Goal: Complete application form: Complete application form

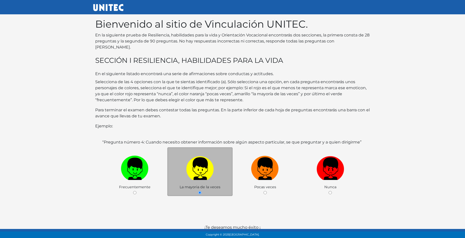
click at [196, 169] on img at bounding box center [200, 167] width 28 height 26
click at [198, 191] on input "radio" at bounding box center [199, 192] width 3 height 3
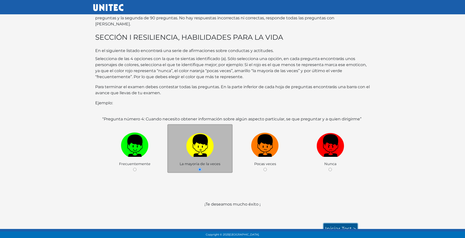
click at [335, 224] on link "Iniciar test >" at bounding box center [341, 228] width 34 height 11
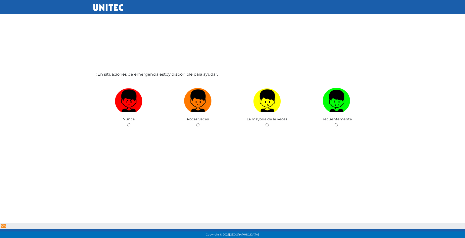
scroll to position [16, 0]
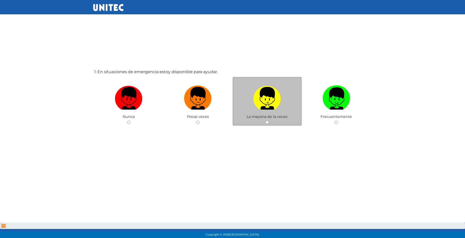
click at [265, 111] on label at bounding box center [267, 98] width 69 height 31
click at [266, 121] on input "radio" at bounding box center [267, 122] width 3 height 3
radio input "true"
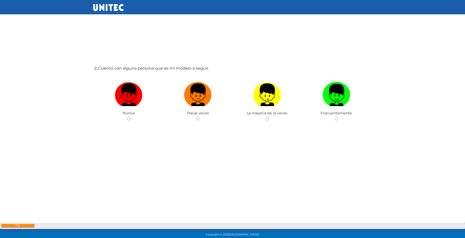
scroll to position [263, 0]
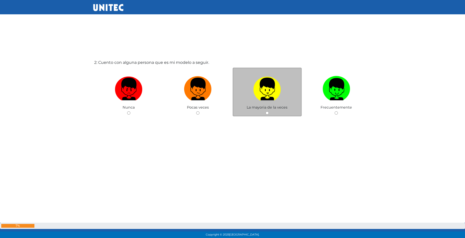
click at [264, 95] on img at bounding box center [267, 87] width 28 height 26
click at [266, 111] on input "radio" at bounding box center [267, 112] width 3 height 3
radio input "true"
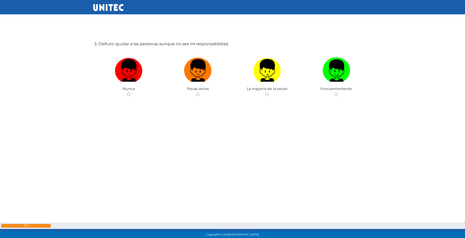
scroll to position [522, 0]
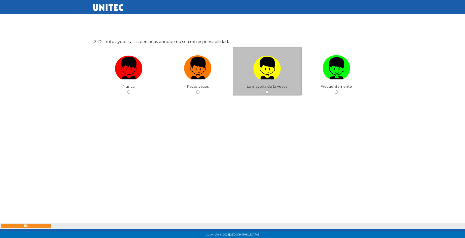
click at [263, 71] on img at bounding box center [267, 66] width 28 height 26
click at [266, 90] on input "radio" at bounding box center [267, 91] width 3 height 3
radio input "true"
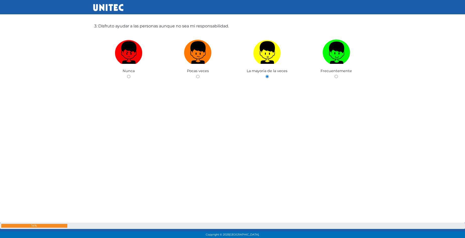
scroll to position [540, 0]
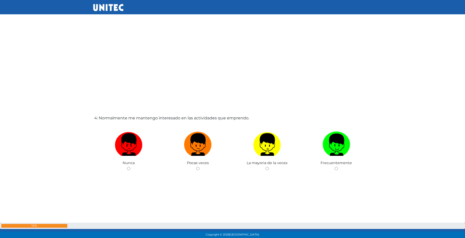
radio input "true"
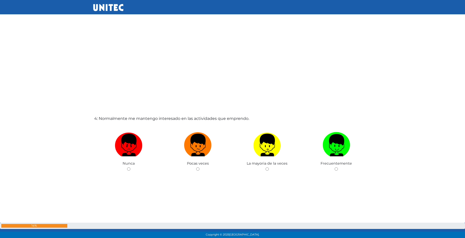
radio input "true"
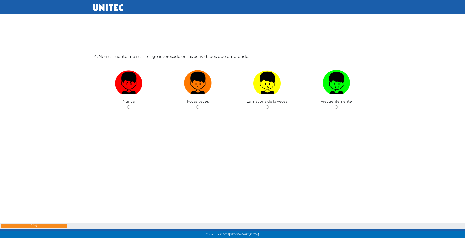
scroll to position [754, 0]
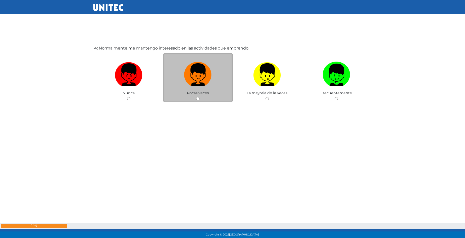
click at [217, 78] on label at bounding box center [197, 75] width 69 height 31
click at [200, 97] on input "radio" at bounding box center [197, 98] width 3 height 3
radio input "true"
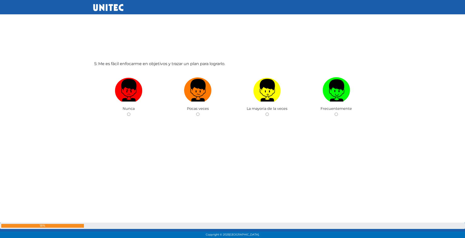
scroll to position [977, 0]
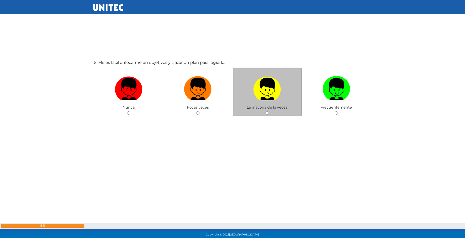
click at [255, 102] on label at bounding box center [267, 89] width 69 height 31
click at [266, 111] on input "radio" at bounding box center [267, 112] width 3 height 3
radio input "true"
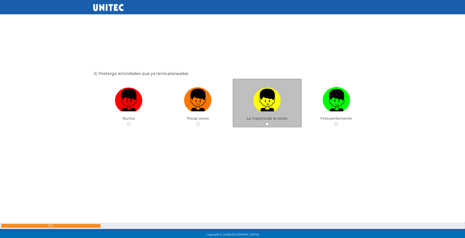
scroll to position [1215, 0]
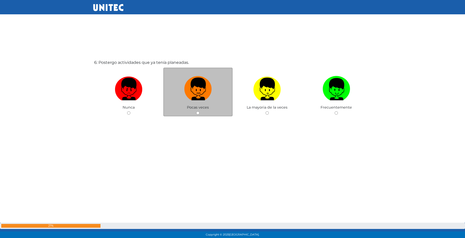
click at [204, 99] on img at bounding box center [198, 87] width 28 height 26
click at [200, 111] on input "radio" at bounding box center [197, 112] width 3 height 3
radio input "true"
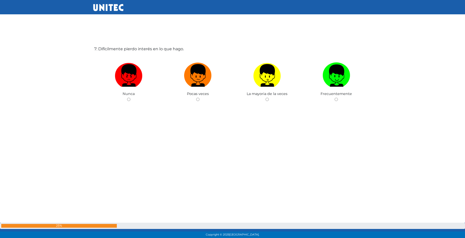
scroll to position [1474, 0]
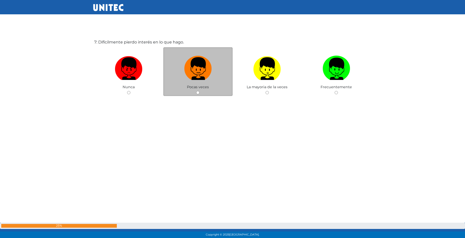
click at [200, 77] on img at bounding box center [198, 67] width 28 height 26
click at [200, 91] on input "radio" at bounding box center [197, 92] width 3 height 3
radio input "true"
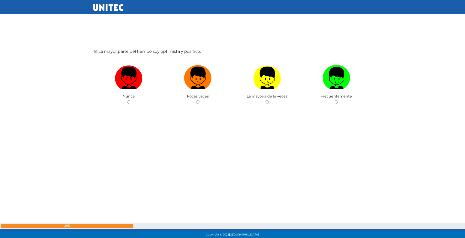
scroll to position [1706, 0]
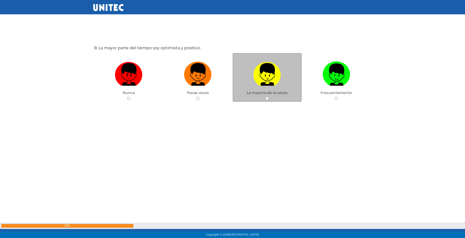
click at [247, 78] on label at bounding box center [267, 74] width 69 height 31
click at [266, 97] on input "radio" at bounding box center [267, 98] width 3 height 3
radio input "true"
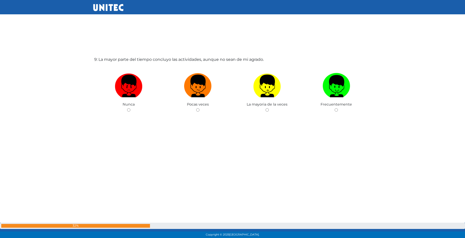
scroll to position [1940, 0]
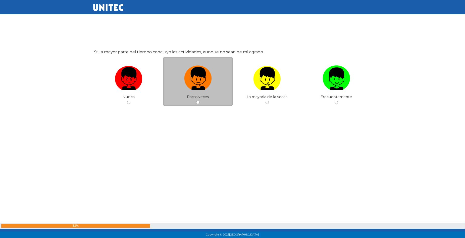
click at [203, 81] on img at bounding box center [198, 77] width 28 height 26
click at [200, 101] on input "radio" at bounding box center [197, 102] width 3 height 3
radio input "true"
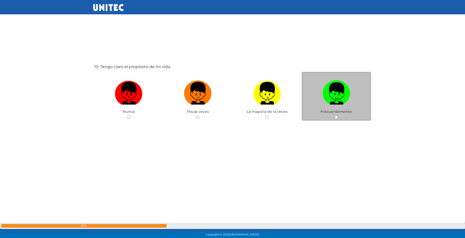
scroll to position [2168, 0]
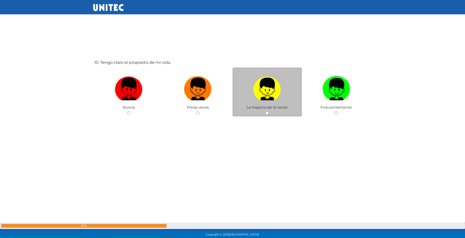
click at [281, 87] on img at bounding box center [267, 87] width 28 height 26
click at [269, 111] on input "radio" at bounding box center [267, 112] width 3 height 3
radio input "true"
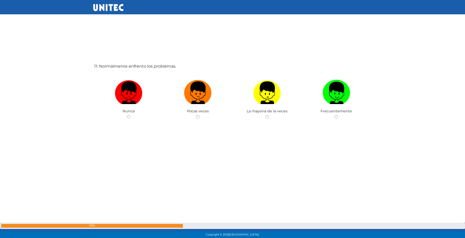
scroll to position [2406, 0]
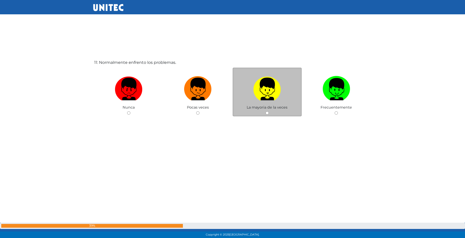
click at [277, 96] on img at bounding box center [267, 87] width 28 height 26
click at [269, 111] on input "radio" at bounding box center [267, 112] width 3 height 3
radio input "true"
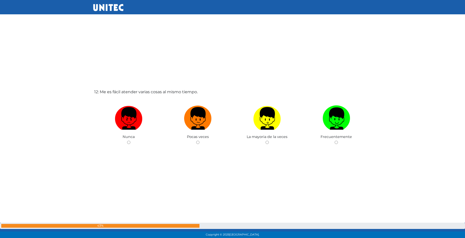
scroll to position [2624, 0]
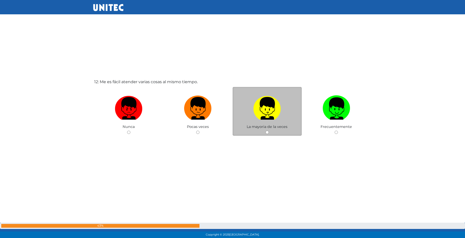
click at [259, 112] on img at bounding box center [267, 107] width 28 height 26
click at [266, 131] on input "radio" at bounding box center [267, 132] width 3 height 3
radio input "true"
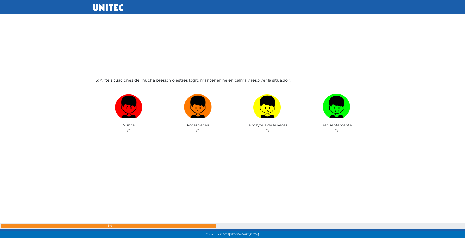
scroll to position [2882, 0]
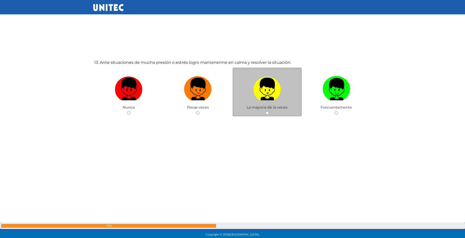
click at [275, 93] on img at bounding box center [267, 87] width 28 height 26
click at [269, 111] on input "radio" at bounding box center [267, 112] width 3 height 3
radio input "true"
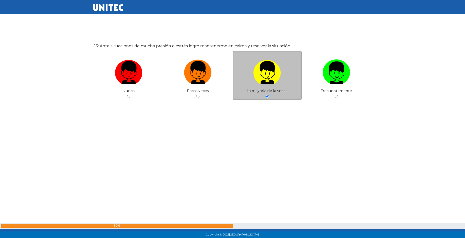
scroll to position [2899, 0]
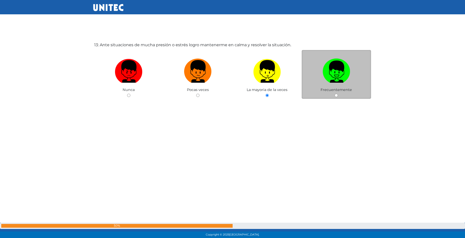
click at [330, 78] on img at bounding box center [337, 70] width 28 height 26
click at [335, 94] on input "radio" at bounding box center [336, 95] width 3 height 3
radio input "true"
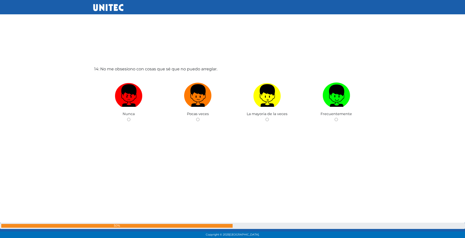
scroll to position [3120, 0]
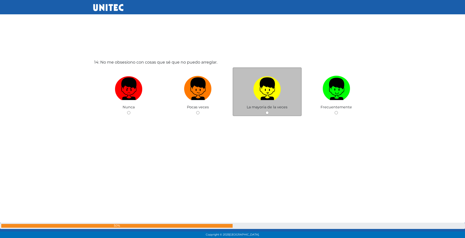
click at [271, 97] on img at bounding box center [267, 87] width 28 height 26
click at [269, 111] on input "radio" at bounding box center [267, 112] width 3 height 3
radio input "true"
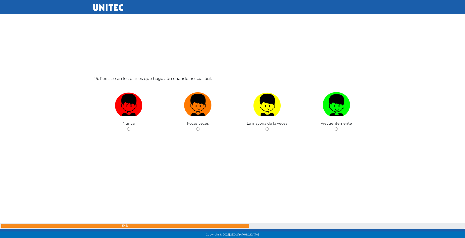
scroll to position [3358, 0]
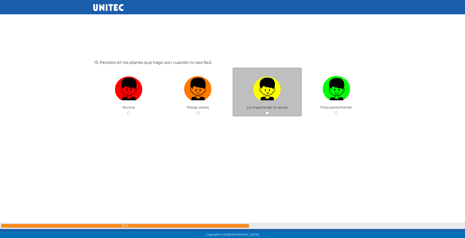
click at [264, 90] on img at bounding box center [267, 87] width 28 height 26
click at [266, 111] on input "radio" at bounding box center [267, 112] width 3 height 3
radio input "true"
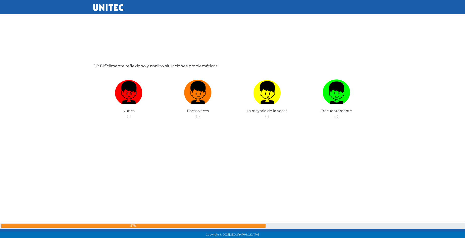
scroll to position [3596, 0]
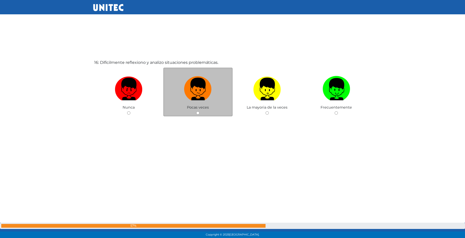
click at [216, 95] on label at bounding box center [197, 89] width 69 height 31
click at [200, 111] on input "radio" at bounding box center [197, 112] width 3 height 3
radio input "true"
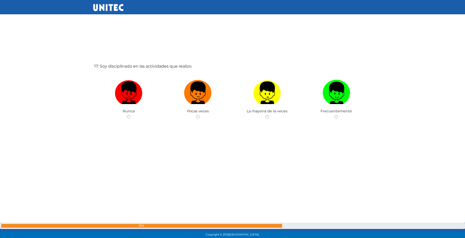
scroll to position [3834, 0]
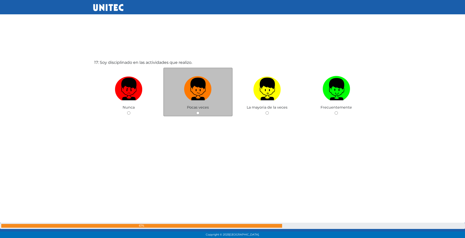
click at [215, 90] on label at bounding box center [197, 89] width 69 height 31
click at [200, 111] on input "radio" at bounding box center [197, 112] width 3 height 3
radio input "true"
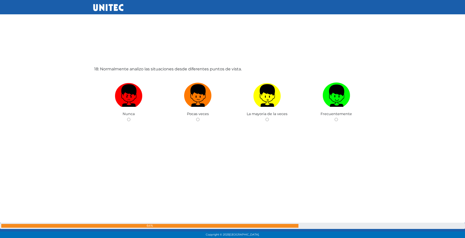
scroll to position [4072, 0]
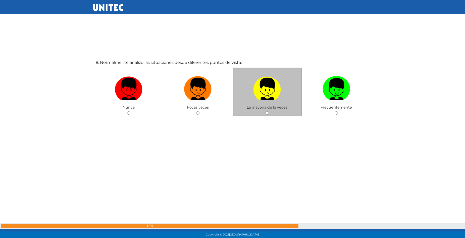
click at [274, 102] on label at bounding box center [267, 89] width 69 height 31
click at [269, 111] on input "radio" at bounding box center [267, 112] width 3 height 3
radio input "true"
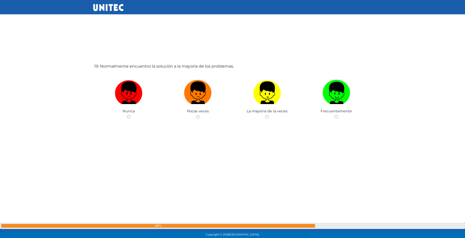
scroll to position [4310, 0]
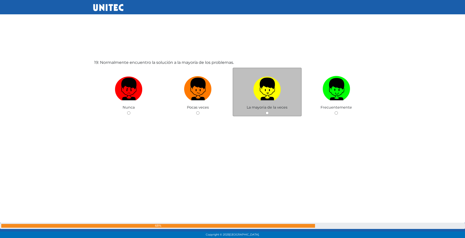
click at [261, 83] on img at bounding box center [267, 87] width 28 height 26
click at [266, 111] on input "radio" at bounding box center [267, 112] width 3 height 3
radio input "true"
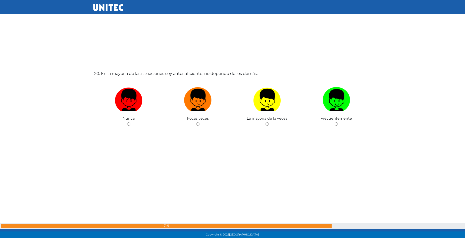
scroll to position [4548, 0]
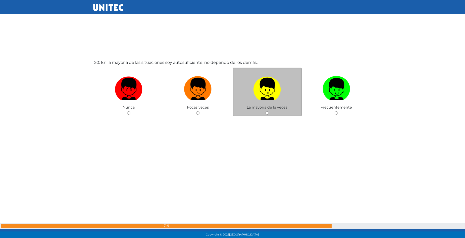
click at [264, 97] on img at bounding box center [267, 87] width 28 height 26
click at [266, 111] on input "radio" at bounding box center [267, 112] width 3 height 3
radio input "true"
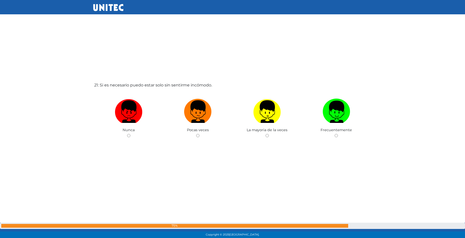
scroll to position [4783, 0]
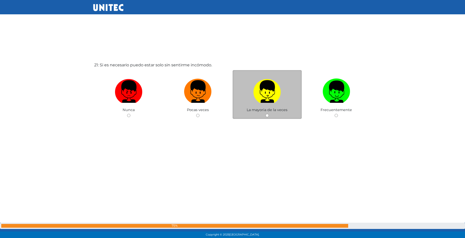
click at [271, 96] on img at bounding box center [267, 90] width 28 height 26
click at [269, 114] on input "radio" at bounding box center [267, 115] width 3 height 3
radio input "true"
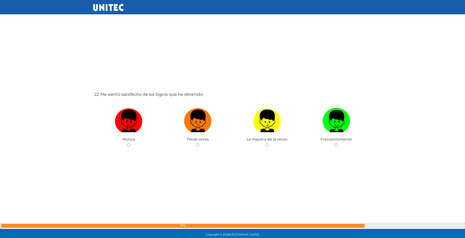
scroll to position [5015, 0]
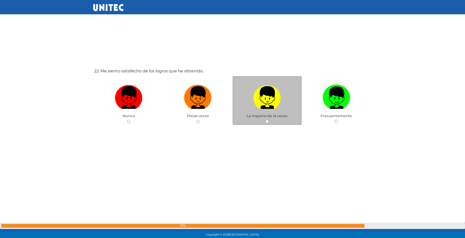
click at [272, 94] on img at bounding box center [267, 96] width 28 height 26
click at [269, 120] on input "radio" at bounding box center [267, 121] width 3 height 3
radio input "true"
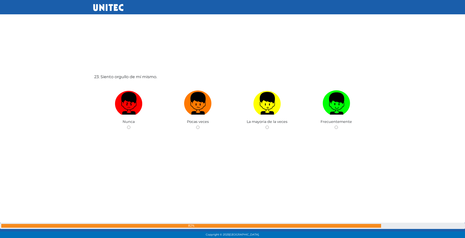
scroll to position [5258, 0]
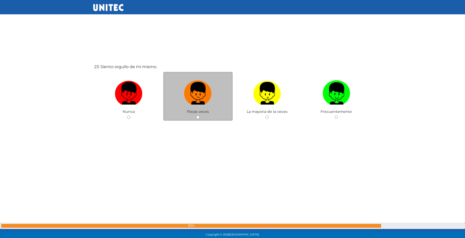
click at [228, 93] on label at bounding box center [197, 93] width 69 height 31
click at [200, 116] on input "radio" at bounding box center [197, 117] width 3 height 3
radio input "true"
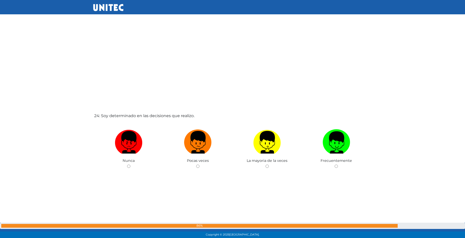
scroll to position [5500, 0]
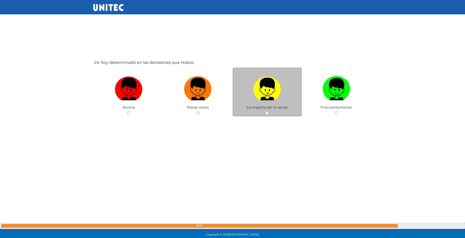
click at [275, 94] on img at bounding box center [267, 87] width 28 height 26
click at [269, 111] on input "radio" at bounding box center [267, 112] width 3 height 3
radio input "true"
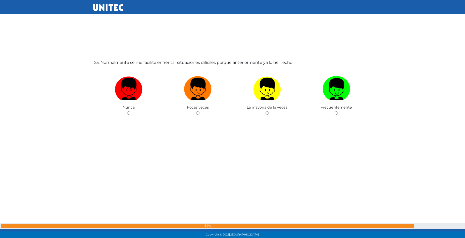
scroll to position [5745, 0]
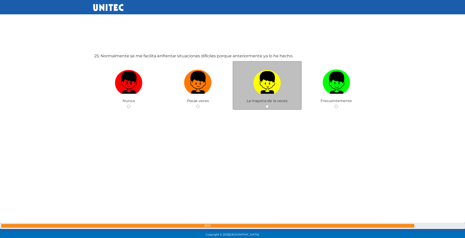
click at [277, 100] on span "La mayoria de la veces" at bounding box center [267, 101] width 41 height 5
click at [264, 98] on label at bounding box center [267, 82] width 69 height 31
click at [266, 105] on input "radio" at bounding box center [267, 106] width 3 height 3
radio input "true"
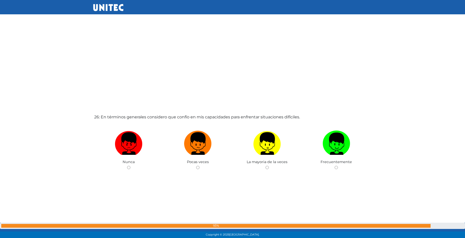
scroll to position [5976, 0]
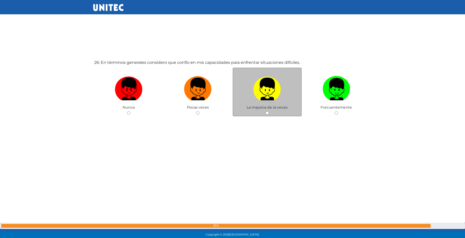
click at [284, 91] on label at bounding box center [267, 89] width 69 height 31
click at [269, 111] on input "radio" at bounding box center [267, 112] width 3 height 3
radio input "true"
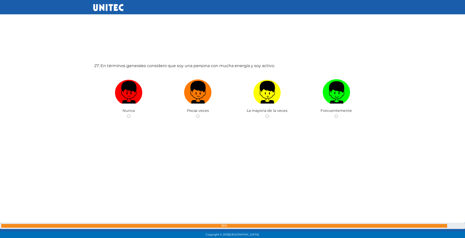
scroll to position [6214, 0]
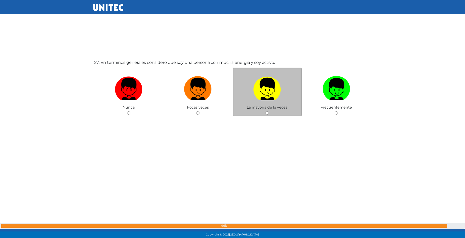
click at [269, 102] on label at bounding box center [267, 89] width 69 height 31
click at [269, 111] on input "radio" at bounding box center [267, 112] width 3 height 3
radio input "true"
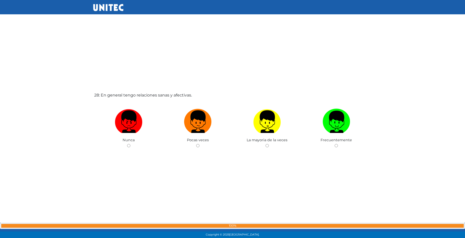
scroll to position [6430, 0]
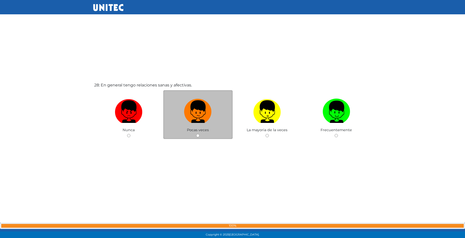
click at [215, 117] on label at bounding box center [197, 112] width 69 height 31
click at [200, 134] on input "radio" at bounding box center [197, 135] width 3 height 3
radio input "true"
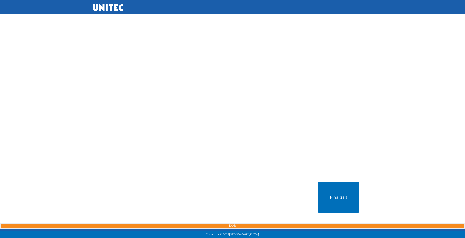
scroll to position [6605, 0]
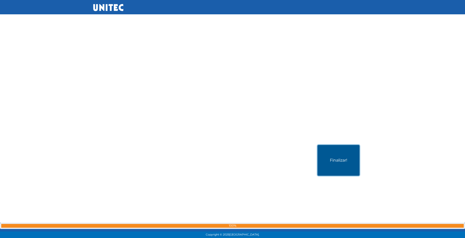
click at [339, 160] on button "Finalizar!" at bounding box center [339, 160] width 42 height 31
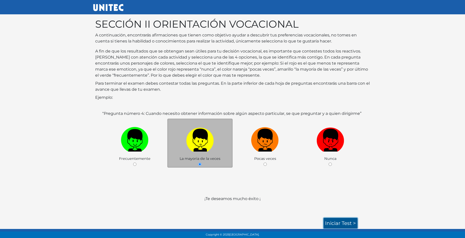
click at [334, 221] on link "Iniciar test >" at bounding box center [341, 223] width 34 height 11
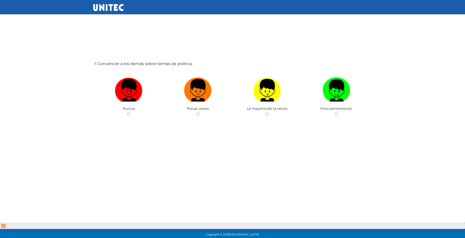
scroll to position [25, 0]
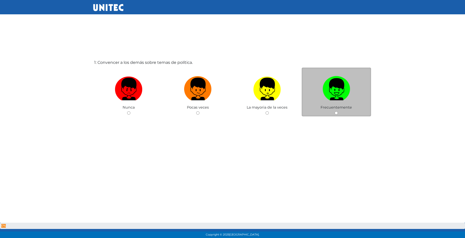
click at [335, 95] on img at bounding box center [337, 87] width 28 height 26
click at [335, 111] on input "radio" at bounding box center [336, 112] width 3 height 3
radio input "true"
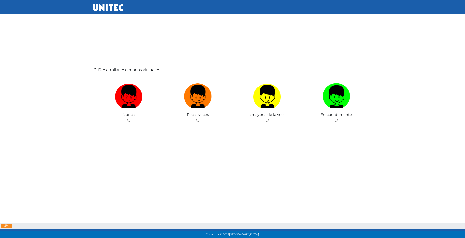
scroll to position [266, 0]
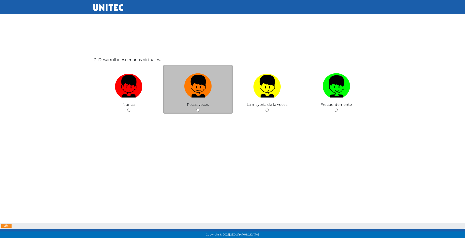
click at [201, 92] on img at bounding box center [198, 84] width 28 height 26
click at [200, 109] on input "radio" at bounding box center [197, 110] width 3 height 3
radio input "true"
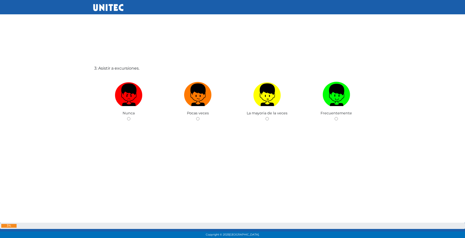
scroll to position [501, 0]
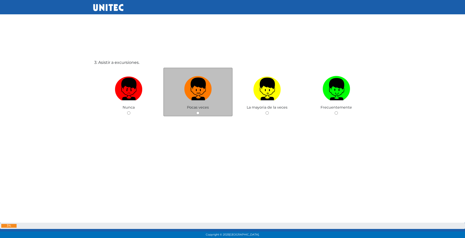
click at [199, 96] on img at bounding box center [198, 87] width 28 height 26
click at [199, 111] on input "radio" at bounding box center [197, 112] width 3 height 3
radio input "true"
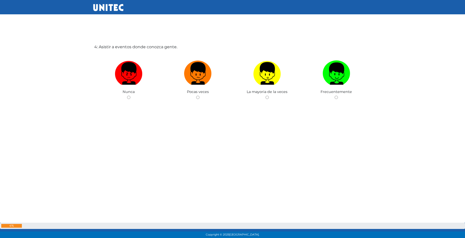
scroll to position [757, 0]
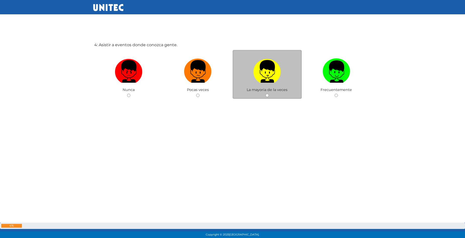
click at [260, 75] on img at bounding box center [267, 70] width 28 height 26
click at [266, 94] on input "radio" at bounding box center [267, 95] width 3 height 3
radio input "true"
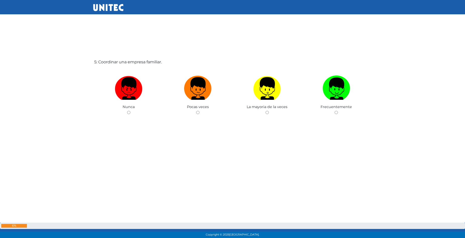
scroll to position [981, 0]
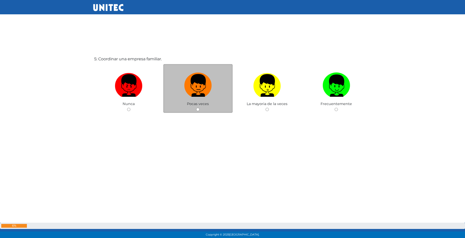
click at [202, 90] on img at bounding box center [198, 84] width 28 height 26
click at [200, 108] on input "radio" at bounding box center [197, 109] width 3 height 3
radio input "true"
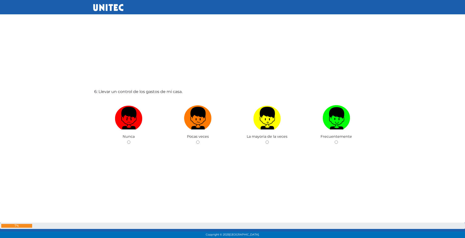
scroll to position [1210, 0]
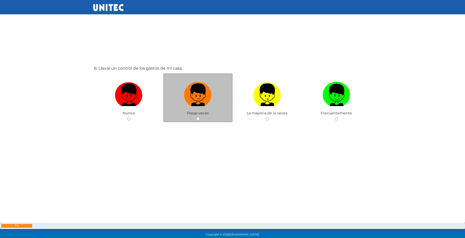
click at [214, 107] on label at bounding box center [197, 95] width 69 height 31
click at [200, 117] on input "radio" at bounding box center [197, 118] width 3 height 3
radio input "true"
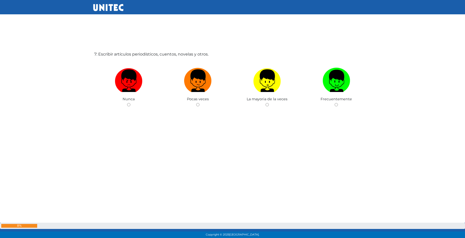
scroll to position [1472, 0]
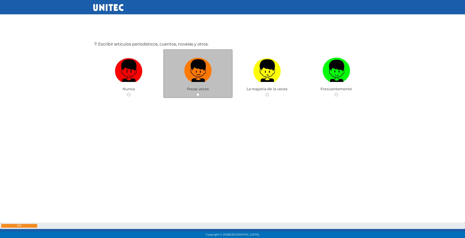
click at [196, 75] on img at bounding box center [198, 69] width 28 height 26
click at [196, 93] on input "radio" at bounding box center [197, 94] width 3 height 3
radio input "true"
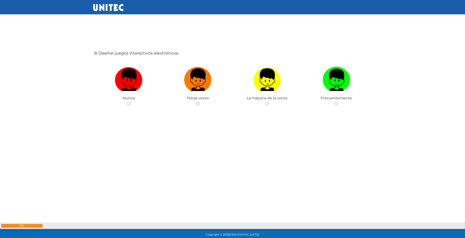
scroll to position [1714, 0]
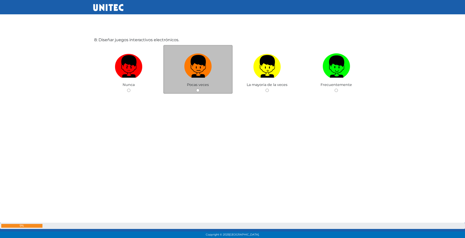
click at [199, 68] on img at bounding box center [198, 65] width 28 height 26
click at [199, 89] on input "radio" at bounding box center [197, 90] width 3 height 3
radio input "true"
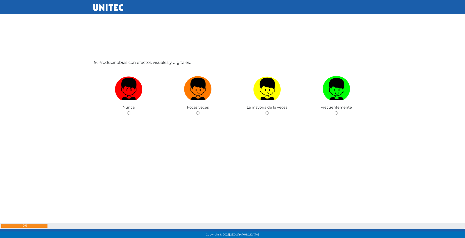
scroll to position [1943, 0]
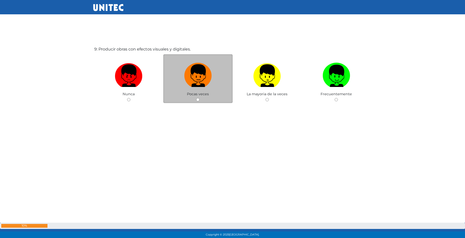
click at [196, 85] on img at bounding box center [198, 74] width 28 height 26
click at [196, 98] on input "radio" at bounding box center [197, 99] width 3 height 3
radio input "true"
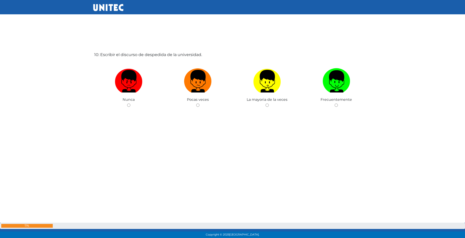
scroll to position [2177, 0]
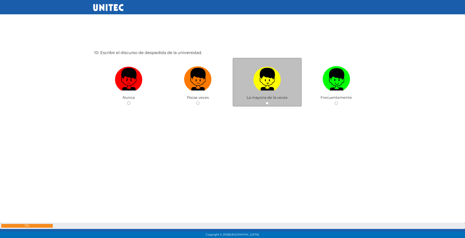
click at [276, 87] on img at bounding box center [267, 77] width 28 height 26
click at [269, 102] on input "radio" at bounding box center [267, 103] width 3 height 3
radio input "true"
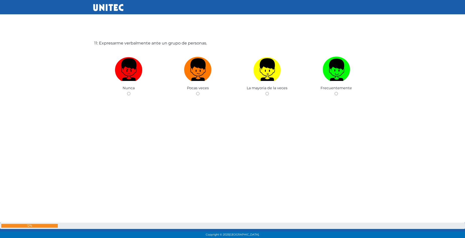
scroll to position [2435, 0]
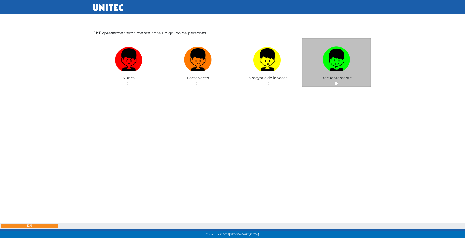
click at [352, 69] on label at bounding box center [336, 59] width 69 height 31
click at [338, 82] on input "radio" at bounding box center [336, 83] width 3 height 3
radio input "true"
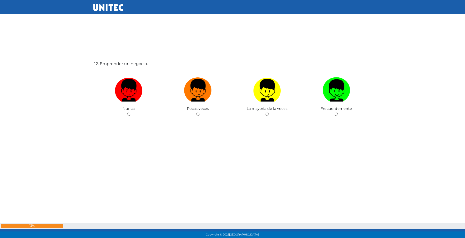
scroll to position [2644, 0]
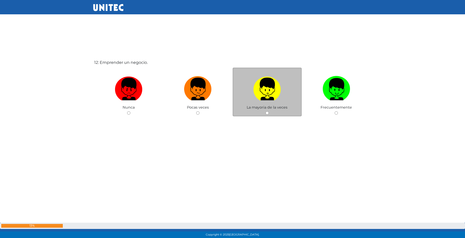
click at [290, 95] on label at bounding box center [267, 89] width 69 height 31
click at [269, 111] on input "radio" at bounding box center [267, 112] width 3 height 3
radio input "true"
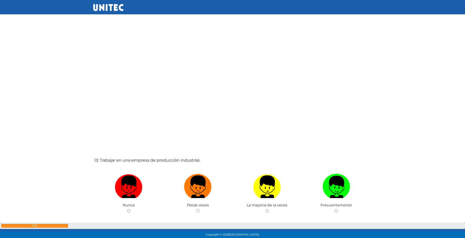
scroll to position [2787, 0]
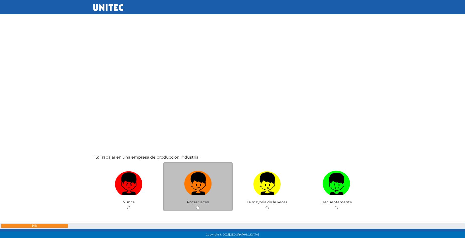
click at [190, 179] on img at bounding box center [198, 182] width 28 height 26
click at [196, 206] on input "radio" at bounding box center [197, 207] width 3 height 3
radio input "true"
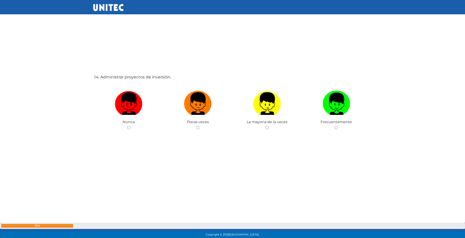
scroll to position [3106, 0]
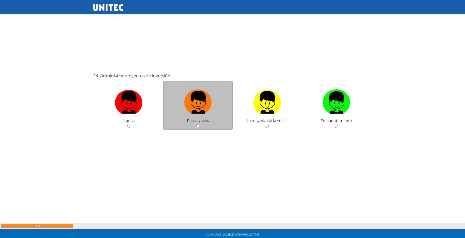
click at [197, 100] on img at bounding box center [198, 100] width 28 height 26
click at [197, 125] on input "radio" at bounding box center [197, 126] width 3 height 3
radio input "true"
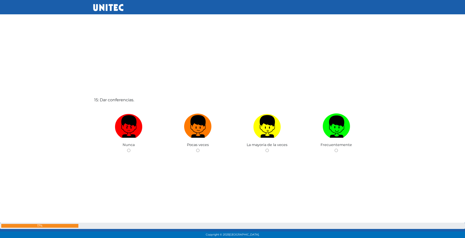
scroll to position [3357, 0]
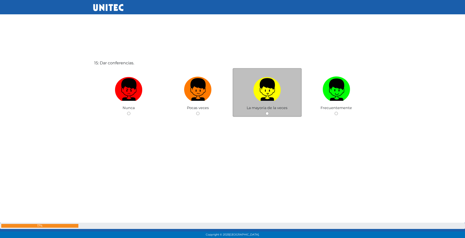
click at [271, 91] on img at bounding box center [267, 88] width 28 height 26
click at [269, 112] on input "radio" at bounding box center [267, 113] width 3 height 3
radio input "true"
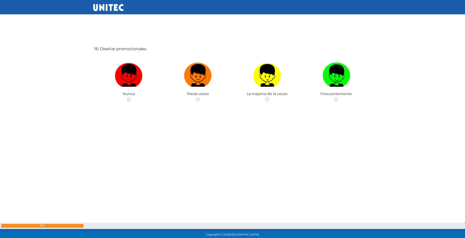
scroll to position [3619, 0]
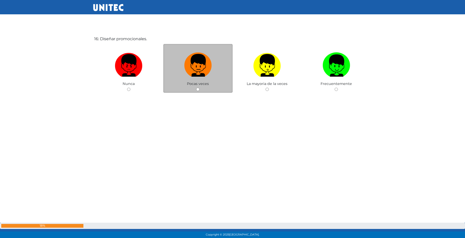
click at [201, 67] on img at bounding box center [198, 64] width 28 height 26
click at [200, 88] on input "radio" at bounding box center [197, 89] width 3 height 3
radio input "true"
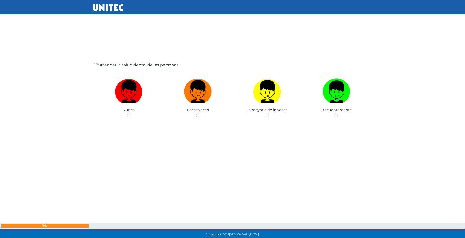
scroll to position [3851, 0]
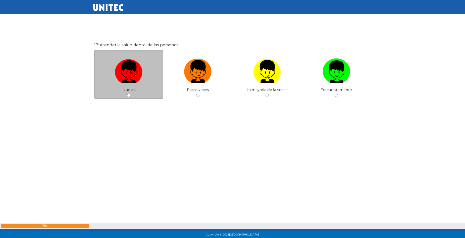
click at [140, 69] on img at bounding box center [129, 70] width 28 height 26
click at [130, 94] on input "radio" at bounding box center [128, 95] width 3 height 3
radio input "true"
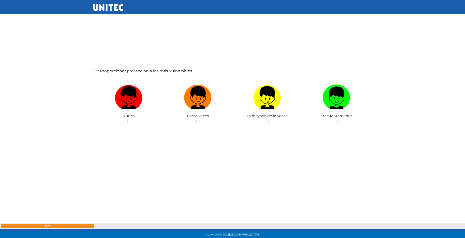
scroll to position [4070, 0]
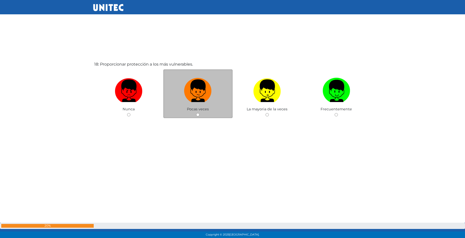
click at [213, 92] on label at bounding box center [197, 91] width 69 height 31
click at [200, 113] on input "radio" at bounding box center [197, 114] width 3 height 3
radio input "true"
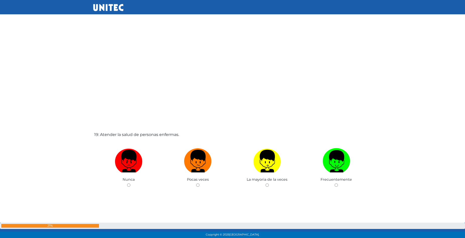
scroll to position [4310, 0]
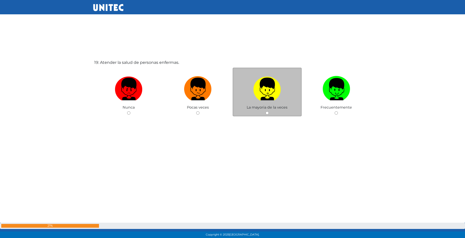
click at [253, 88] on label at bounding box center [267, 89] width 69 height 31
click at [266, 111] on input "radio" at bounding box center [267, 112] width 3 height 3
radio input "true"
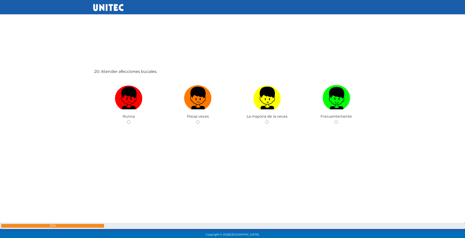
scroll to position [4549, 0]
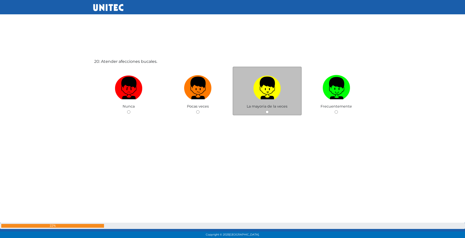
click at [265, 93] on img at bounding box center [267, 86] width 28 height 26
click at [266, 110] on input "radio" at bounding box center [267, 111] width 3 height 3
radio input "true"
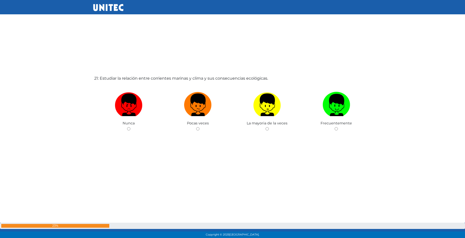
scroll to position [4786, 0]
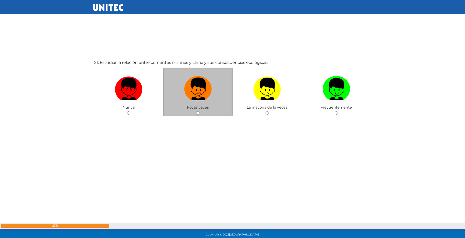
click at [185, 93] on img at bounding box center [198, 87] width 28 height 26
click at [196, 111] on input "radio" at bounding box center [197, 112] width 3 height 3
radio input "true"
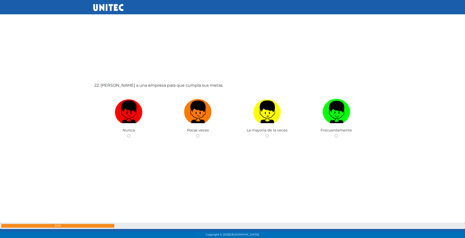
scroll to position [5024, 0]
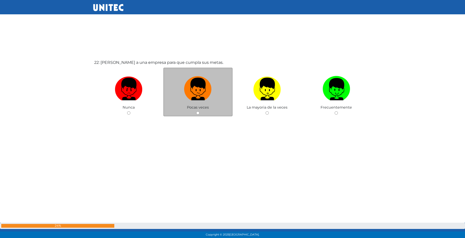
click at [179, 83] on label at bounding box center [197, 89] width 69 height 31
click at [196, 111] on input "radio" at bounding box center [197, 112] width 3 height 3
radio input "true"
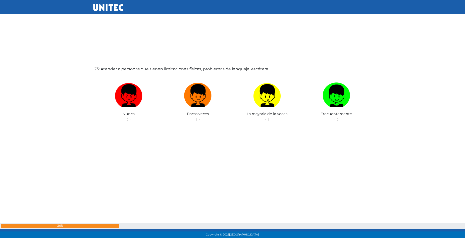
scroll to position [5262, 0]
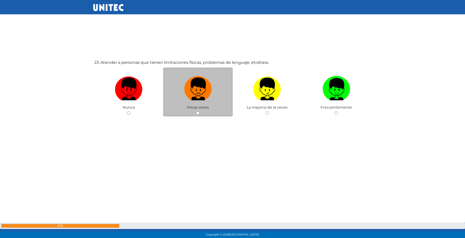
click at [203, 89] on img at bounding box center [198, 87] width 28 height 26
click at [200, 111] on input "radio" at bounding box center [197, 112] width 3 height 3
radio input "true"
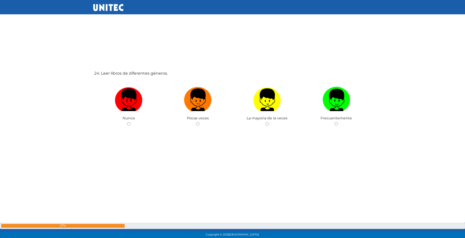
scroll to position [5500, 0]
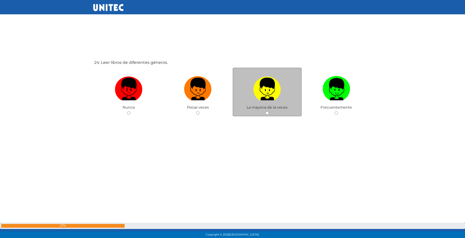
click at [237, 97] on label at bounding box center [267, 89] width 69 height 31
click at [266, 111] on input "radio" at bounding box center [267, 112] width 3 height 3
radio input "true"
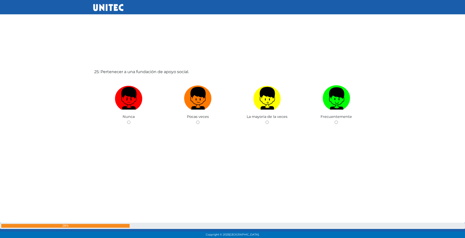
scroll to position [5746, 0]
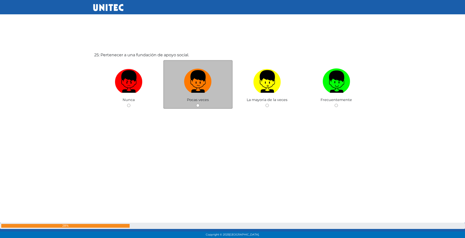
click at [185, 93] on label at bounding box center [197, 81] width 69 height 31
click at [196, 104] on input "radio" at bounding box center [197, 105] width 3 height 3
radio input "true"
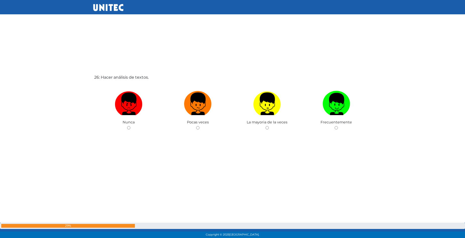
scroll to position [5978, 0]
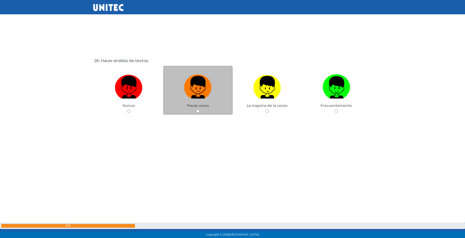
click at [226, 75] on label at bounding box center [197, 87] width 69 height 31
click at [200, 110] on input "radio" at bounding box center [197, 111] width 3 height 3
radio input "true"
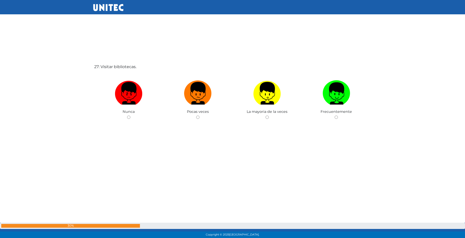
scroll to position [6217, 0]
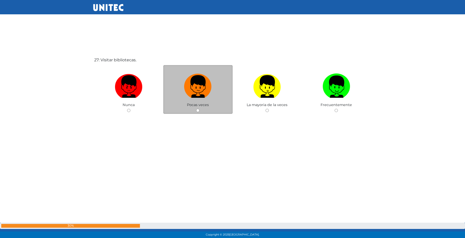
click at [203, 100] on label at bounding box center [197, 86] width 69 height 31
click at [200, 109] on input "radio" at bounding box center [197, 110] width 3 height 3
radio input "true"
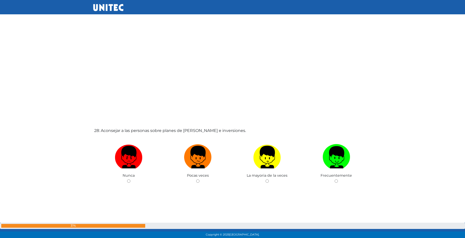
scroll to position [6452, 0]
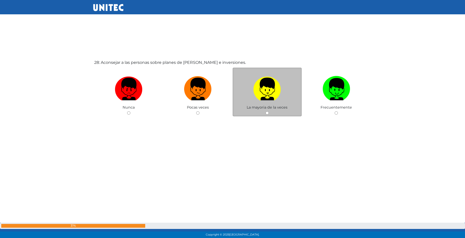
click at [279, 94] on img at bounding box center [267, 87] width 28 height 26
click at [269, 111] on input "radio" at bounding box center [267, 112] width 3 height 3
radio input "true"
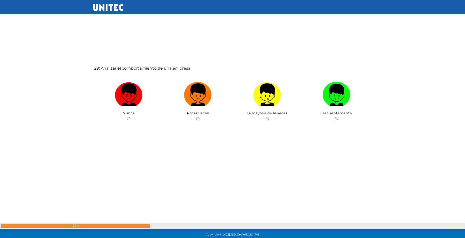
scroll to position [6695, 0]
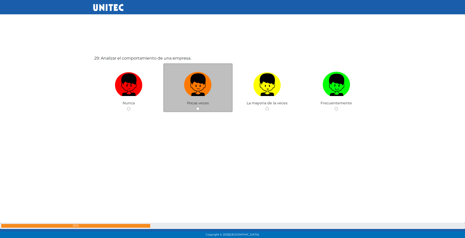
click at [202, 102] on span "Pocas veces" at bounding box center [198, 103] width 22 height 5
click at [189, 75] on img at bounding box center [198, 83] width 28 height 26
click at [196, 107] on input "radio" at bounding box center [197, 108] width 3 height 3
radio input "true"
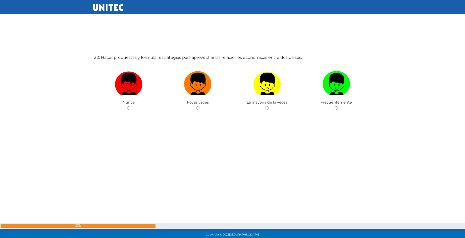
scroll to position [6950, 0]
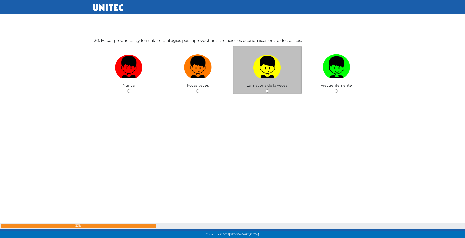
click at [252, 68] on label at bounding box center [267, 67] width 69 height 31
click at [266, 89] on input "radio" at bounding box center [267, 90] width 3 height 3
radio input "true"
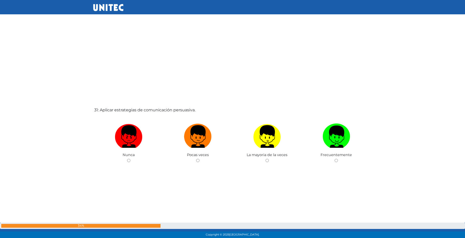
scroll to position [7166, 0]
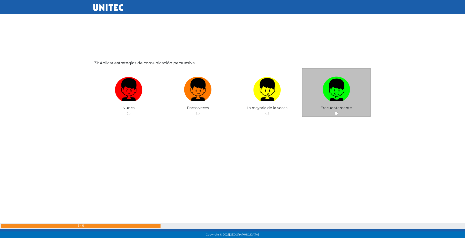
click at [330, 99] on img at bounding box center [337, 88] width 28 height 26
click at [335, 112] on input "radio" at bounding box center [336, 113] width 3 height 3
radio input "true"
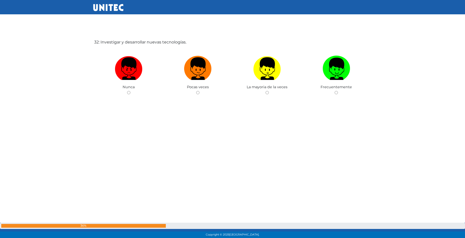
scroll to position [7428, 0]
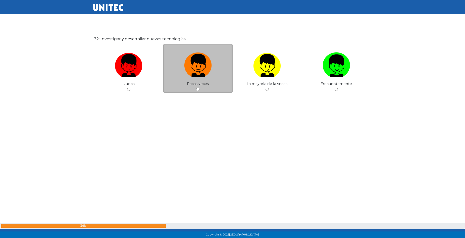
click at [210, 72] on img at bounding box center [198, 64] width 28 height 26
click at [200, 88] on input "radio" at bounding box center [197, 89] width 3 height 3
radio input "true"
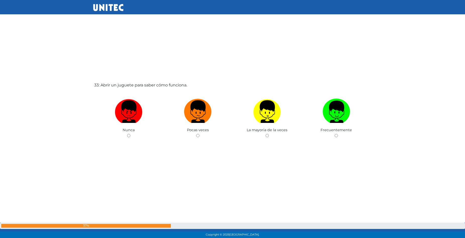
scroll to position [7637, 0]
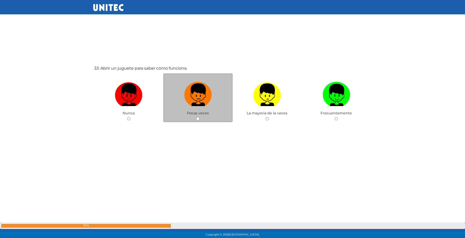
click at [183, 96] on label at bounding box center [197, 95] width 69 height 31
click at [196, 117] on input "radio" at bounding box center [197, 118] width 3 height 3
radio input "true"
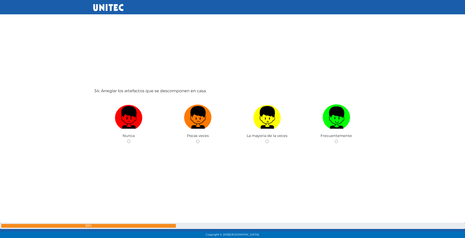
scroll to position [7875, 0]
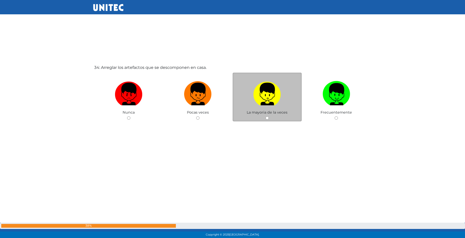
click at [278, 107] on label at bounding box center [267, 94] width 69 height 31
click at [269, 116] on input "radio" at bounding box center [267, 117] width 3 height 3
radio input "true"
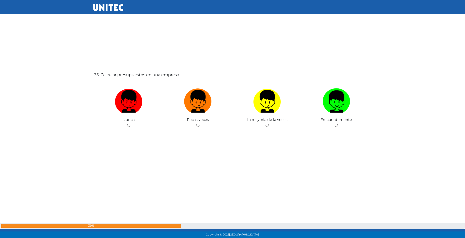
scroll to position [8119, 0]
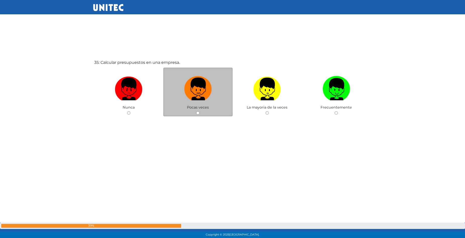
click at [201, 91] on img at bounding box center [198, 87] width 28 height 26
click at [200, 111] on input "radio" at bounding box center [197, 112] width 3 height 3
radio input "true"
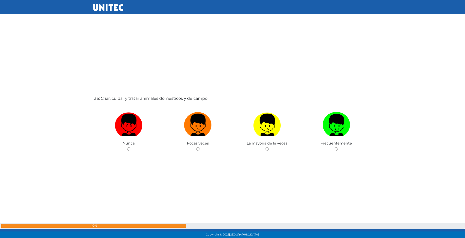
scroll to position [8354, 0]
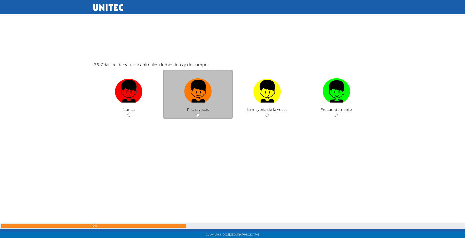
click at [197, 96] on img at bounding box center [198, 89] width 28 height 26
click at [197, 114] on input "radio" at bounding box center [197, 115] width 3 height 3
radio input "true"
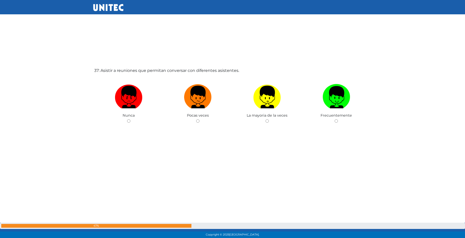
scroll to position [8593, 0]
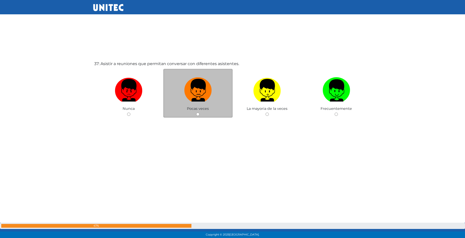
drag, startPoint x: 203, startPoint y: 98, endPoint x: 213, endPoint y: 85, distance: 16.8
click at [203, 98] on img at bounding box center [198, 88] width 28 height 26
click at [200, 113] on input "radio" at bounding box center [197, 114] width 3 height 3
radio input "true"
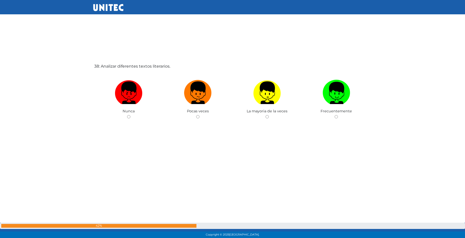
scroll to position [8833, 0]
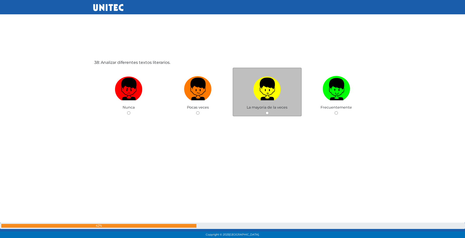
click at [251, 87] on label at bounding box center [267, 89] width 69 height 31
click at [266, 111] on input "radio" at bounding box center [267, 112] width 3 height 3
radio input "true"
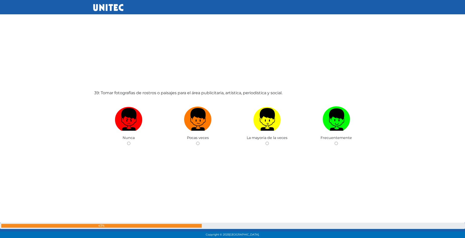
scroll to position [9071, 0]
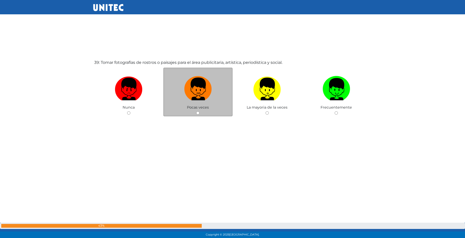
click at [185, 83] on img at bounding box center [198, 87] width 28 height 26
click at [196, 111] on input "radio" at bounding box center [197, 112] width 3 height 3
radio input "true"
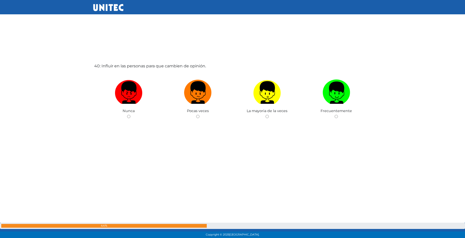
scroll to position [9309, 0]
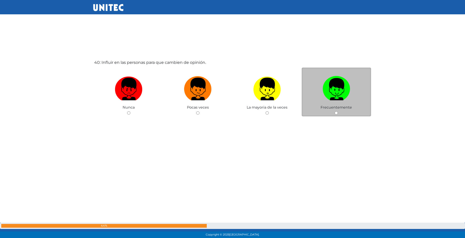
click at [355, 94] on label at bounding box center [336, 89] width 69 height 31
click at [338, 111] on input "radio" at bounding box center [336, 112] width 3 height 3
radio input "true"
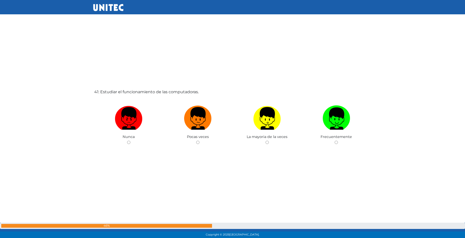
scroll to position [9544, 0]
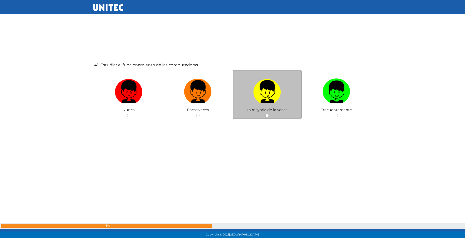
click at [294, 96] on label at bounding box center [267, 91] width 69 height 31
click at [269, 114] on input "radio" at bounding box center [267, 115] width 3 height 3
radio input "true"
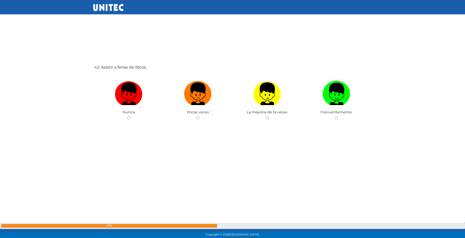
scroll to position [9790, 0]
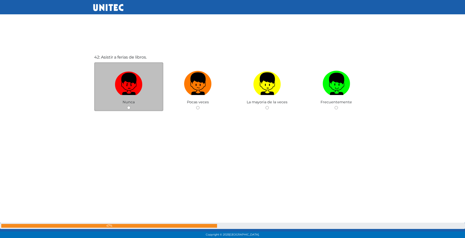
click at [124, 72] on img at bounding box center [129, 82] width 28 height 26
click at [127, 106] on input "radio" at bounding box center [128, 107] width 3 height 3
radio input "true"
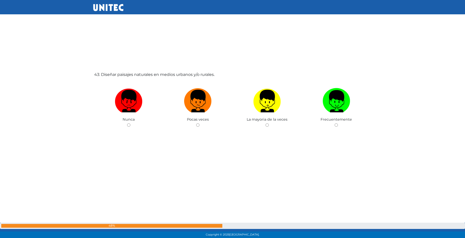
scroll to position [10031, 0]
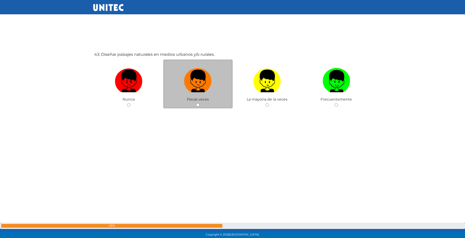
click at [220, 86] on label at bounding box center [197, 81] width 69 height 31
click at [200, 103] on input "radio" at bounding box center [197, 104] width 3 height 3
radio input "true"
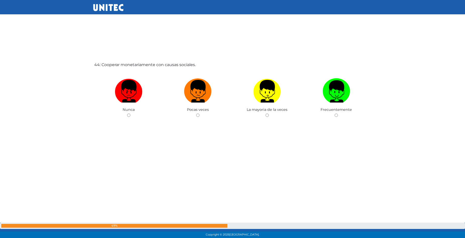
scroll to position [10261, 0]
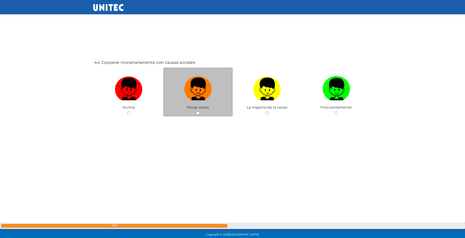
click at [198, 93] on img at bounding box center [198, 87] width 28 height 26
click at [198, 111] on input "radio" at bounding box center [197, 112] width 3 height 3
radio input "true"
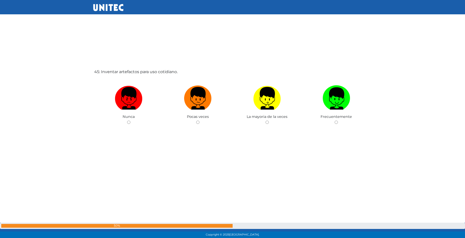
scroll to position [10510, 0]
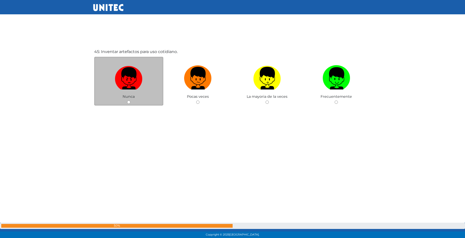
click at [141, 77] on img at bounding box center [129, 76] width 28 height 26
click at [130, 101] on input "radio" at bounding box center [128, 102] width 3 height 3
radio input "true"
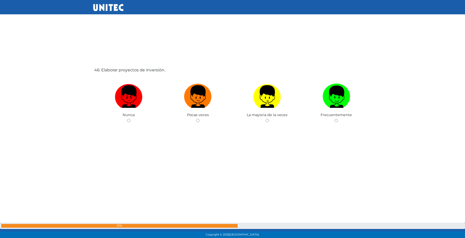
scroll to position [10737, 0]
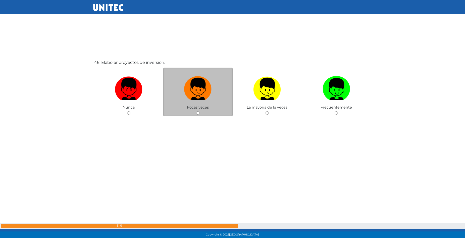
click at [214, 84] on label at bounding box center [197, 89] width 69 height 31
click at [200, 111] on input "radio" at bounding box center [197, 112] width 3 height 3
radio input "true"
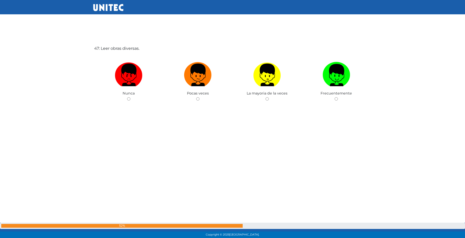
scroll to position [10996, 0]
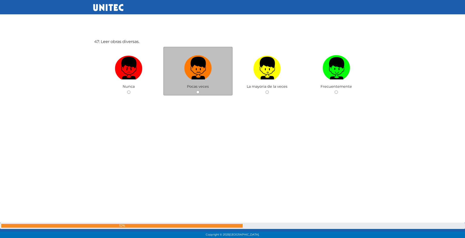
click at [210, 76] on img at bounding box center [198, 66] width 28 height 26
click at [200, 90] on input "radio" at bounding box center [197, 91] width 3 height 3
radio input "true"
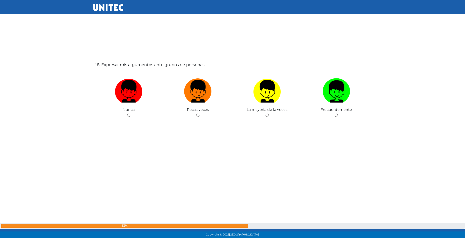
scroll to position [11213, 0]
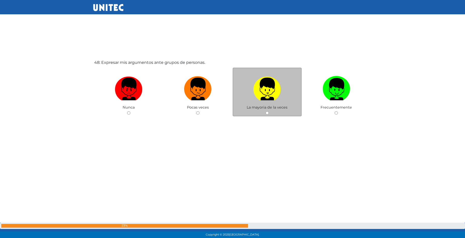
click at [261, 91] on img at bounding box center [267, 87] width 28 height 26
click at [266, 111] on input "radio" at bounding box center [267, 112] width 3 height 3
radio input "true"
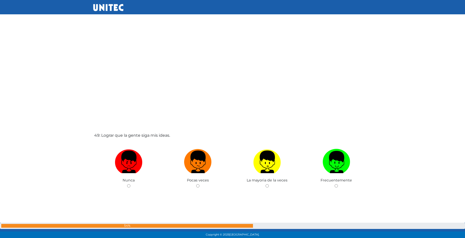
scroll to position [11451, 0]
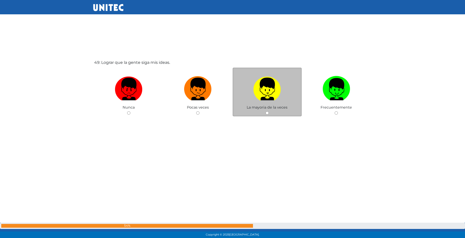
click at [271, 95] on img at bounding box center [267, 87] width 28 height 26
click at [269, 111] on input "radio" at bounding box center [267, 112] width 3 height 3
radio input "true"
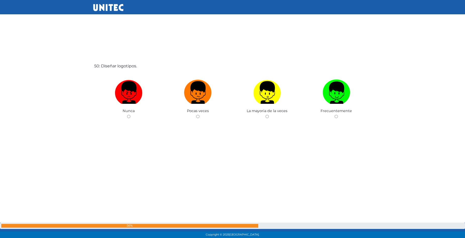
scroll to position [11689, 0]
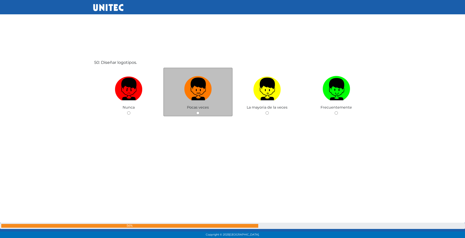
click at [201, 98] on img at bounding box center [198, 87] width 28 height 26
click at [200, 111] on input "radio" at bounding box center [197, 112] width 3 height 3
radio input "true"
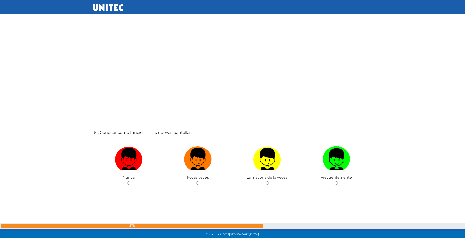
scroll to position [11927, 0]
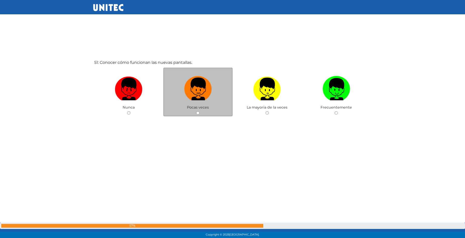
click at [204, 89] on img at bounding box center [198, 87] width 28 height 26
click at [200, 111] on input "radio" at bounding box center [197, 112] width 3 height 3
radio input "true"
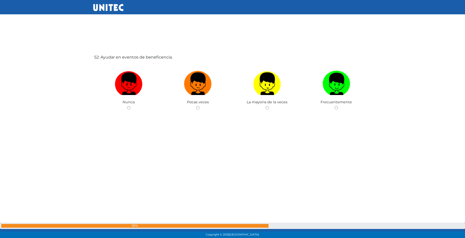
scroll to position [12173, 0]
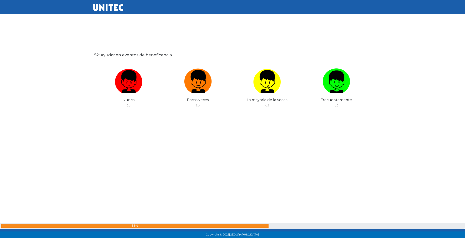
drag, startPoint x: 185, startPoint y: 88, endPoint x: 206, endPoint y: 50, distance: 43.4
click at [185, 88] on img at bounding box center [198, 80] width 28 height 26
click at [196, 104] on input "radio" at bounding box center [197, 105] width 3 height 3
radio input "true"
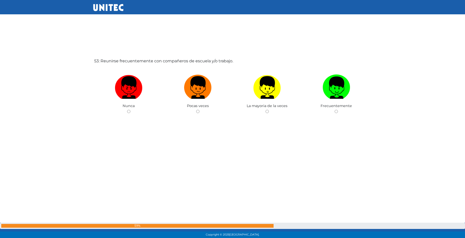
scroll to position [12408, 0]
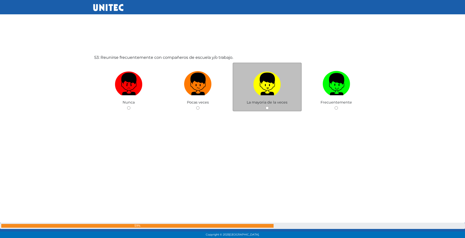
click at [270, 82] on img at bounding box center [267, 82] width 28 height 26
click at [269, 106] on input "radio" at bounding box center [267, 107] width 3 height 3
radio input "true"
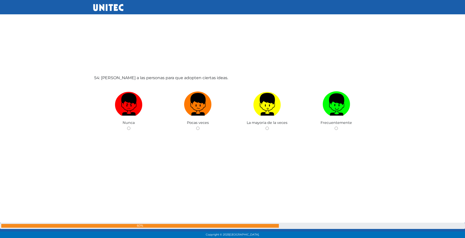
scroll to position [12613, 0]
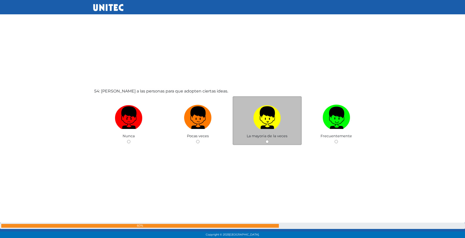
click at [266, 114] on img at bounding box center [267, 116] width 28 height 26
click at [266, 140] on input "radio" at bounding box center [267, 141] width 3 height 3
radio input "true"
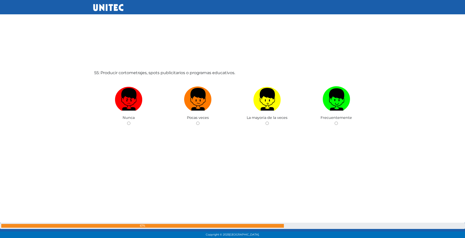
scroll to position [12879, 0]
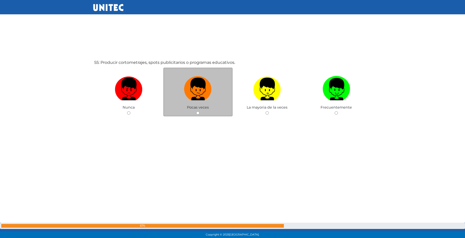
click at [177, 88] on label at bounding box center [197, 89] width 69 height 31
click at [196, 111] on input "radio" at bounding box center [197, 112] width 3 height 3
radio input "true"
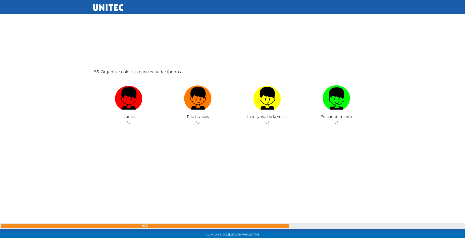
scroll to position [13115, 0]
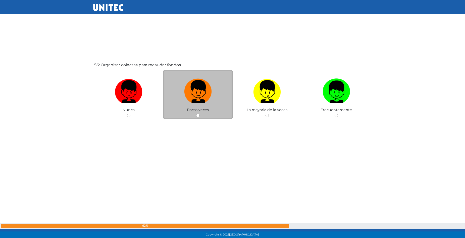
click at [192, 91] on img at bounding box center [198, 90] width 28 height 26
click at [196, 114] on input "radio" at bounding box center [197, 115] width 3 height 3
radio input "true"
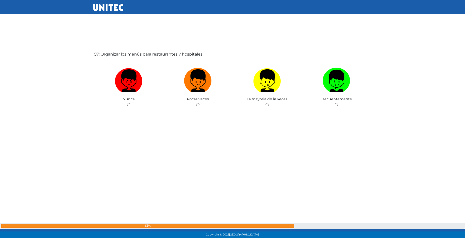
scroll to position [13384, 0]
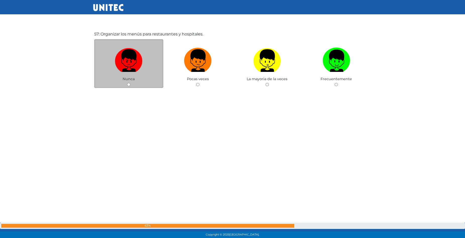
click at [148, 69] on label at bounding box center [128, 60] width 69 height 31
click at [130, 83] on input "radio" at bounding box center [128, 84] width 3 height 3
radio input "true"
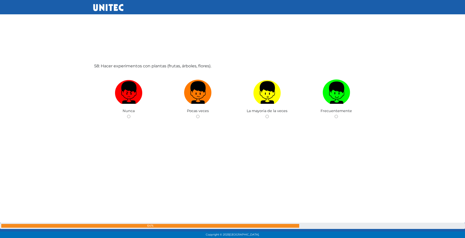
scroll to position [13593, 0]
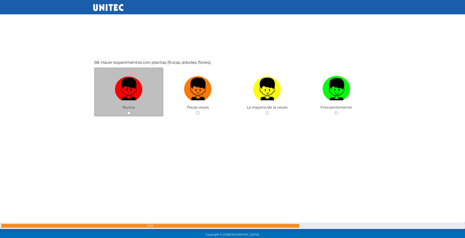
click at [118, 110] on div "Nunca" at bounding box center [128, 92] width 69 height 49
click at [128, 94] on img at bounding box center [129, 87] width 28 height 26
click at [128, 111] on input "radio" at bounding box center [128, 112] width 3 height 3
radio input "true"
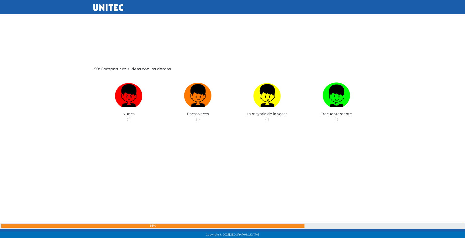
scroll to position [13832, 0]
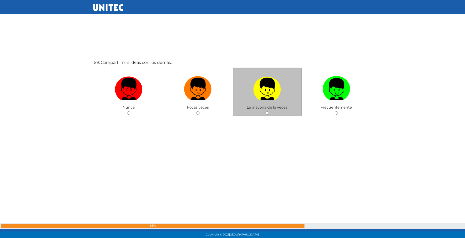
click at [277, 94] on img at bounding box center [267, 87] width 28 height 26
click at [269, 111] on input "radio" at bounding box center [267, 112] width 3 height 3
radio input "true"
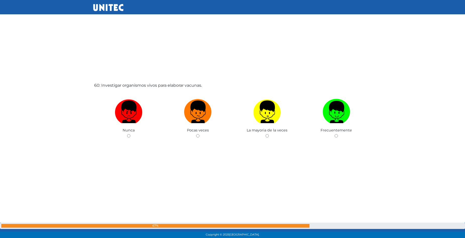
scroll to position [14064, 0]
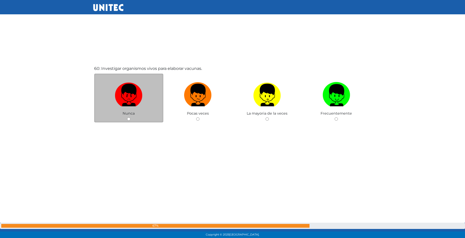
click at [145, 94] on label at bounding box center [128, 95] width 69 height 31
click at [130, 117] on input "radio" at bounding box center [128, 118] width 3 height 3
radio input "true"
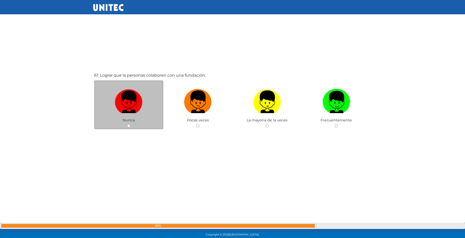
scroll to position [14308, 0]
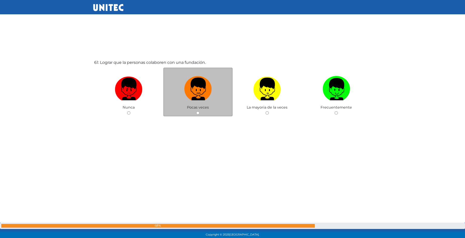
click at [192, 84] on img at bounding box center [198, 87] width 28 height 26
click at [196, 111] on input "radio" at bounding box center [197, 112] width 3 height 3
radio input "true"
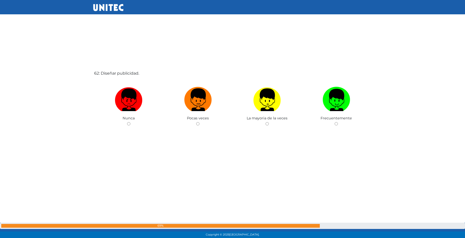
scroll to position [14546, 0]
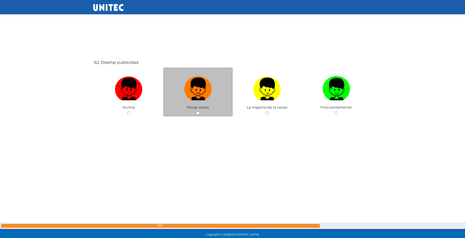
click at [199, 96] on img at bounding box center [198, 87] width 28 height 26
click at [199, 111] on input "radio" at bounding box center [197, 112] width 3 height 3
radio input "true"
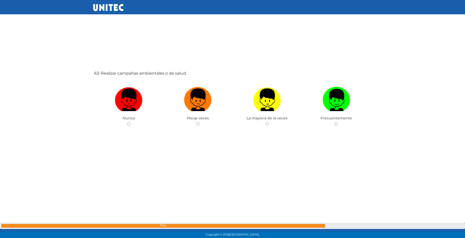
scroll to position [14784, 0]
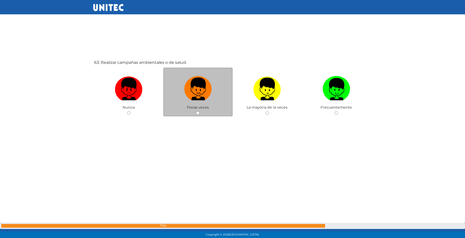
click at [195, 100] on img at bounding box center [198, 87] width 28 height 26
click at [196, 111] on input "radio" at bounding box center [197, 112] width 3 height 3
radio input "true"
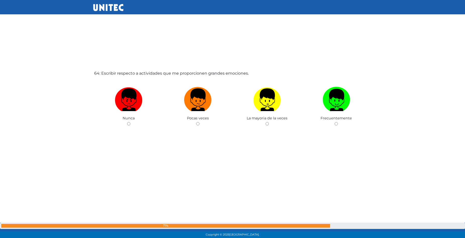
scroll to position [15022, 0]
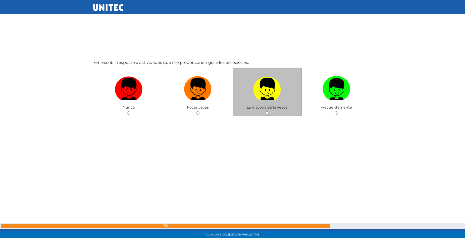
click at [248, 90] on label at bounding box center [267, 89] width 69 height 31
click at [266, 111] on input "radio" at bounding box center [267, 112] width 3 height 3
radio input "true"
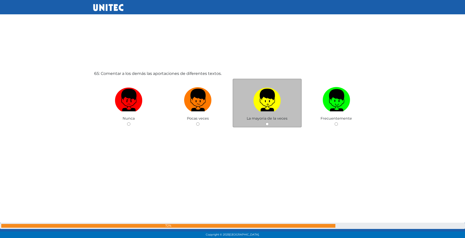
scroll to position [15260, 0]
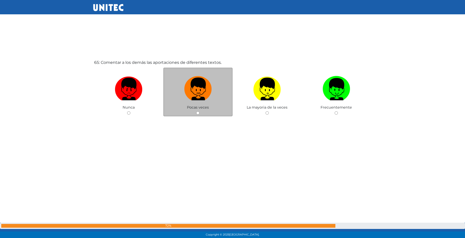
click at [212, 95] on img at bounding box center [198, 87] width 28 height 26
click at [200, 111] on input "radio" at bounding box center [197, 112] width 3 height 3
radio input "true"
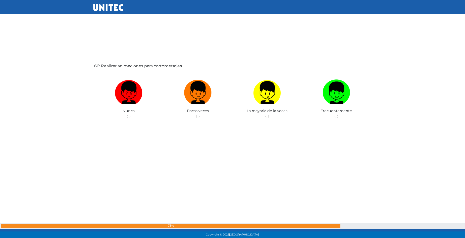
scroll to position [15498, 0]
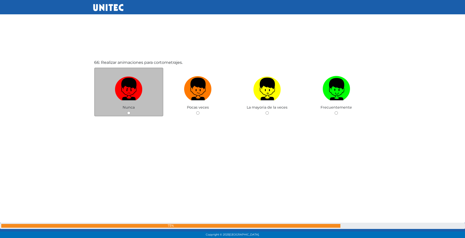
click at [146, 96] on label at bounding box center [128, 89] width 69 height 31
click at [130, 111] on input "radio" at bounding box center [128, 112] width 3 height 3
radio input "true"
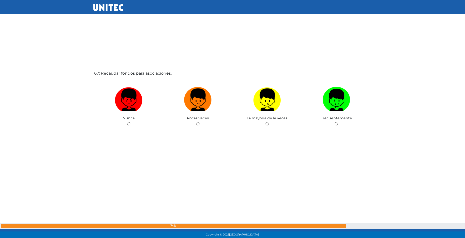
scroll to position [15736, 0]
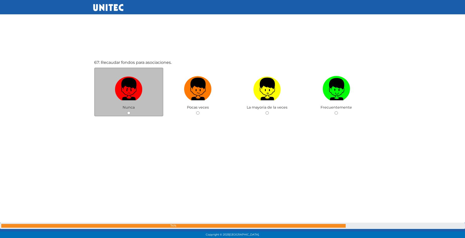
click at [140, 103] on label at bounding box center [128, 89] width 69 height 31
click at [130, 111] on input "radio" at bounding box center [128, 112] width 3 height 3
radio input "true"
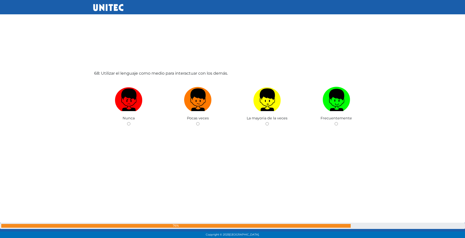
scroll to position [15974, 0]
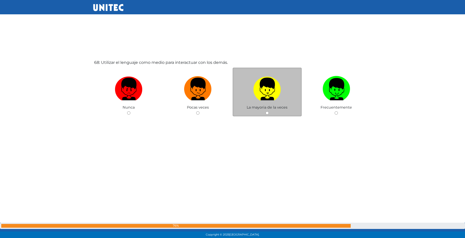
click at [260, 84] on img at bounding box center [267, 87] width 28 height 26
click at [266, 111] on input "radio" at bounding box center [267, 112] width 3 height 3
radio input "true"
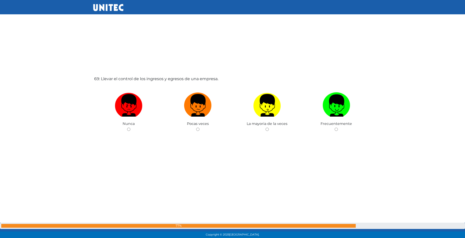
scroll to position [16212, 0]
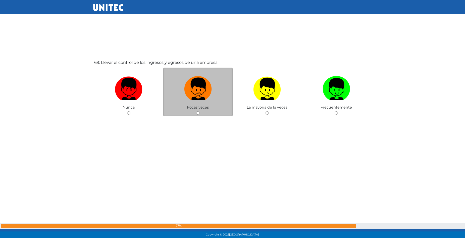
click at [188, 91] on img at bounding box center [198, 87] width 28 height 26
click at [196, 111] on input "radio" at bounding box center [197, 112] width 3 height 3
radio input "true"
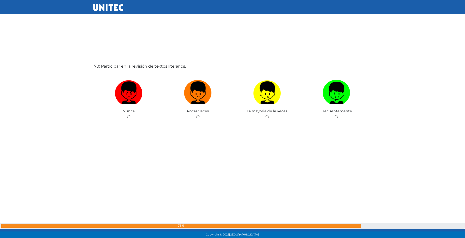
scroll to position [16450, 0]
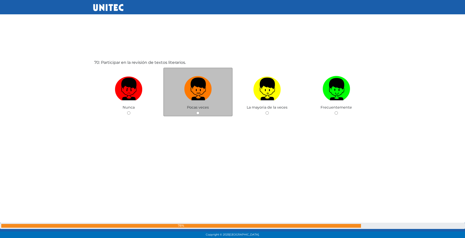
click at [199, 91] on img at bounding box center [198, 87] width 28 height 26
click at [199, 111] on input "radio" at bounding box center [197, 112] width 3 height 3
radio input "true"
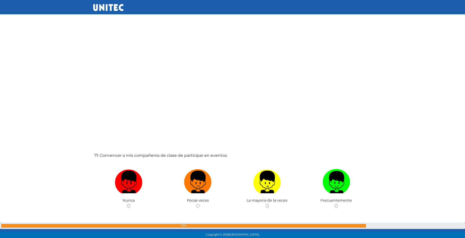
scroll to position [16696, 0]
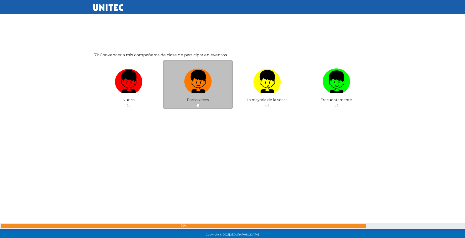
click at [202, 92] on img at bounding box center [198, 80] width 28 height 26
click at [200, 104] on input "radio" at bounding box center [197, 105] width 3 height 3
radio input "true"
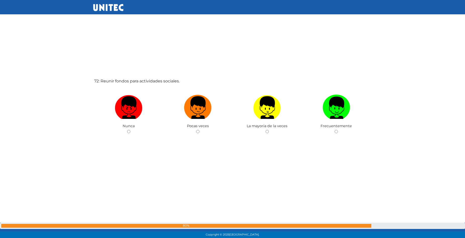
scroll to position [16938, 0]
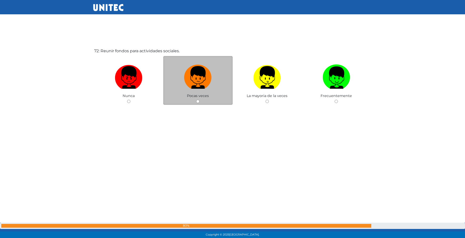
click at [216, 81] on label at bounding box center [197, 77] width 69 height 31
click at [200, 100] on input "radio" at bounding box center [197, 101] width 3 height 3
radio input "true"
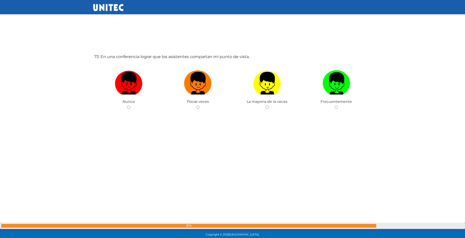
scroll to position [17177, 0]
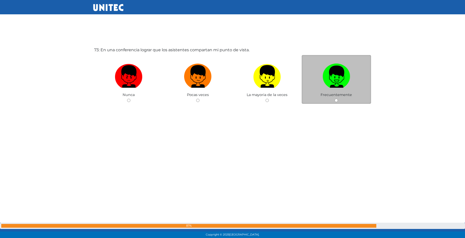
click at [334, 80] on img at bounding box center [337, 75] width 28 height 26
click at [335, 99] on input "radio" at bounding box center [336, 100] width 3 height 3
radio input "true"
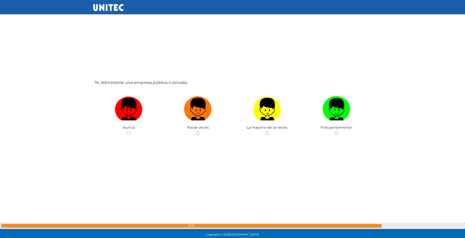
scroll to position [17405, 0]
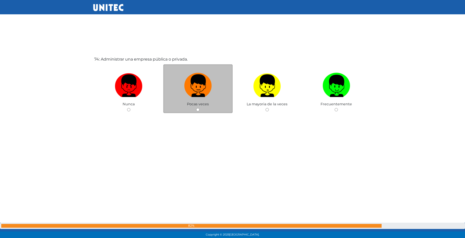
click at [197, 91] on img at bounding box center [198, 84] width 28 height 26
click at [197, 108] on input "radio" at bounding box center [197, 109] width 3 height 3
radio input "true"
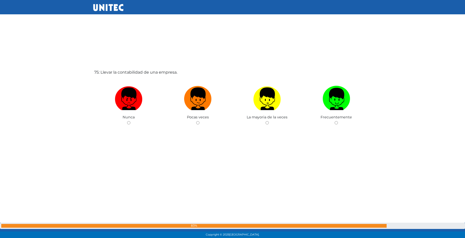
scroll to position [17640, 0]
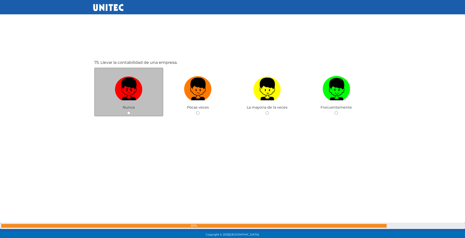
click at [127, 101] on label at bounding box center [128, 89] width 69 height 31
click at [127, 111] on input "radio" at bounding box center [128, 112] width 3 height 3
radio input "true"
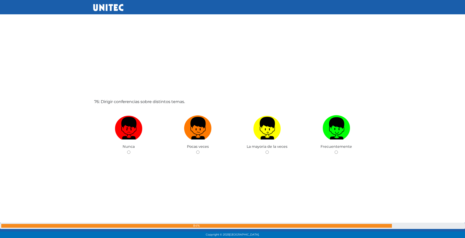
scroll to position [17883, 0]
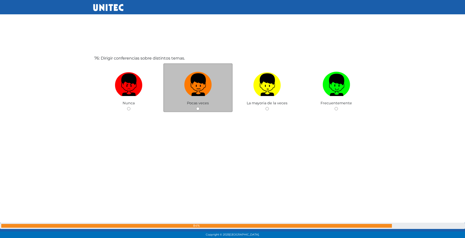
click at [208, 96] on img at bounding box center [198, 83] width 28 height 26
click at [200, 107] on input "radio" at bounding box center [197, 108] width 3 height 3
radio input "true"
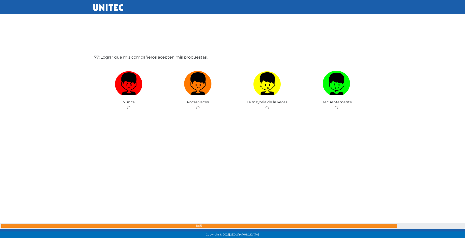
scroll to position [18128, 0]
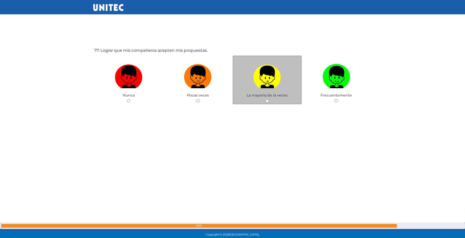
click at [248, 85] on label at bounding box center [267, 77] width 69 height 31
click at [266, 99] on input "radio" at bounding box center [267, 100] width 3 height 3
radio input "true"
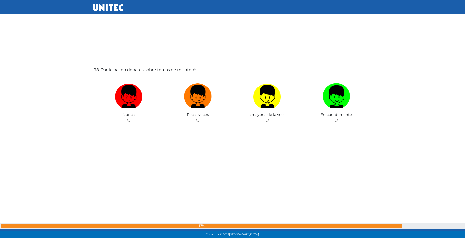
scroll to position [18354, 0]
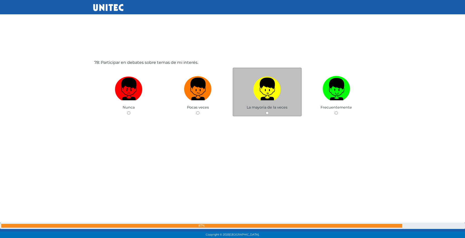
click at [259, 105] on div "La mayoria de la veces" at bounding box center [267, 92] width 69 height 49
click at [271, 93] on img at bounding box center [267, 87] width 28 height 26
click at [269, 111] on input "radio" at bounding box center [267, 112] width 3 height 3
radio input "true"
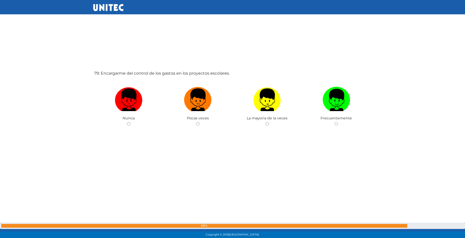
scroll to position [18592, 0]
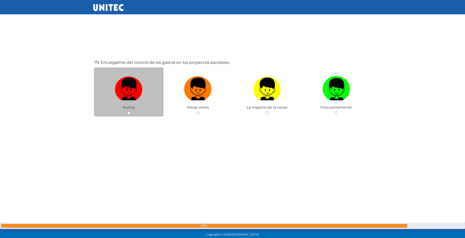
click at [147, 92] on label at bounding box center [128, 89] width 69 height 31
click at [130, 111] on input "radio" at bounding box center [128, 112] width 3 height 3
radio input "true"
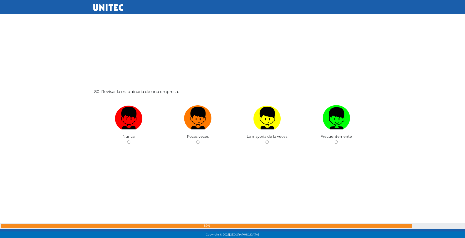
scroll to position [18831, 0]
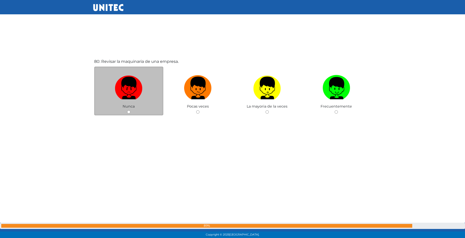
click at [150, 90] on label at bounding box center [128, 88] width 69 height 31
click at [130, 110] on input "radio" at bounding box center [128, 111] width 3 height 3
radio input "true"
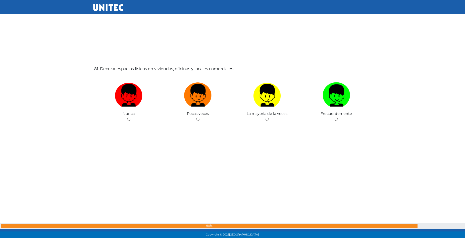
scroll to position [19068, 0]
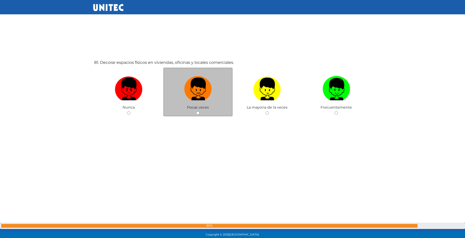
click at [195, 99] on img at bounding box center [198, 87] width 28 height 26
click at [196, 111] on input "radio" at bounding box center [197, 112] width 3 height 3
radio input "true"
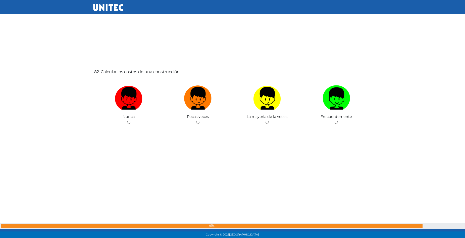
scroll to position [19307, 0]
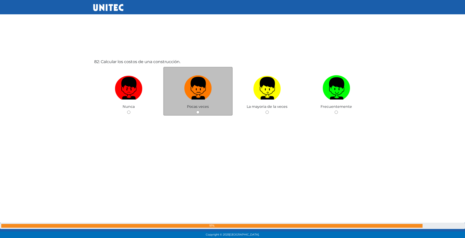
click at [196, 96] on img at bounding box center [198, 86] width 28 height 26
click at [196, 111] on input "radio" at bounding box center [197, 112] width 3 height 3
radio input "true"
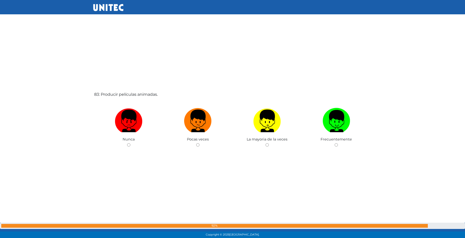
scroll to position [19543, 0]
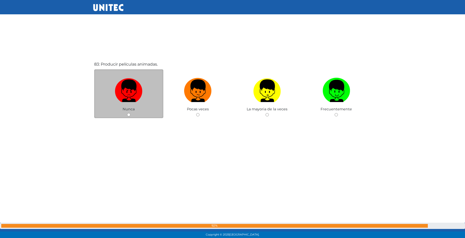
click at [146, 88] on label at bounding box center [128, 91] width 69 height 31
click at [130, 113] on input "radio" at bounding box center [128, 114] width 3 height 3
radio input "true"
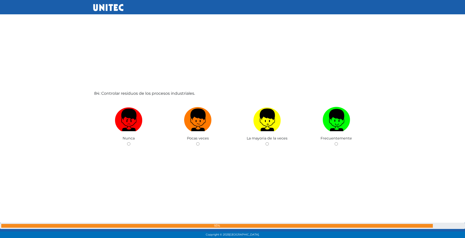
scroll to position [19775, 0]
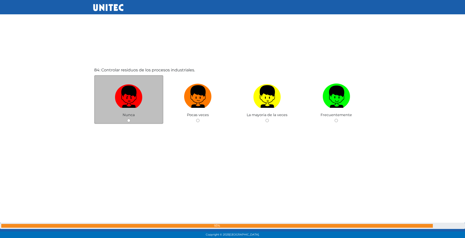
click at [140, 97] on img at bounding box center [129, 95] width 28 height 26
click at [130, 119] on input "radio" at bounding box center [128, 120] width 3 height 3
radio input "true"
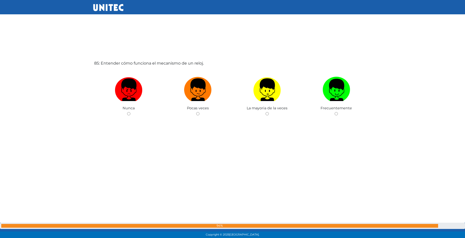
scroll to position [20021, 0]
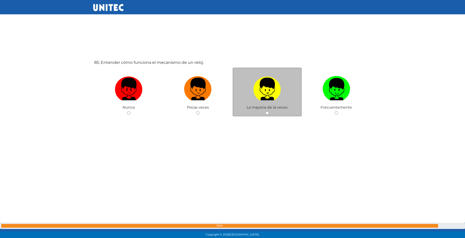
click at [265, 89] on img at bounding box center [267, 87] width 28 height 26
click at [266, 111] on input "radio" at bounding box center [267, 112] width 3 height 3
radio input "true"
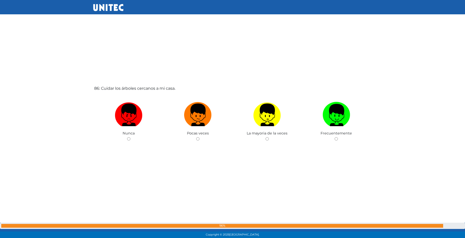
scroll to position [20246, 0]
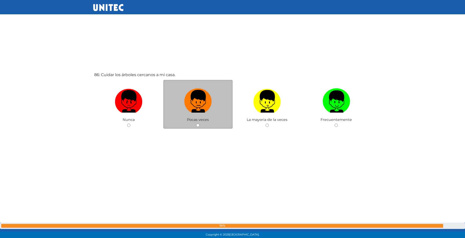
click at [192, 97] on img at bounding box center [198, 99] width 28 height 26
click at [196, 124] on input "radio" at bounding box center [197, 125] width 3 height 3
radio input "true"
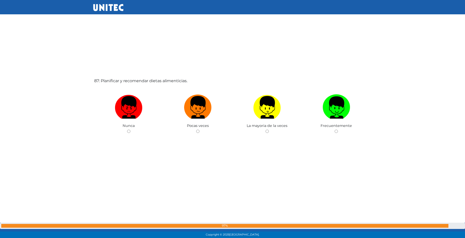
scroll to position [20502, 0]
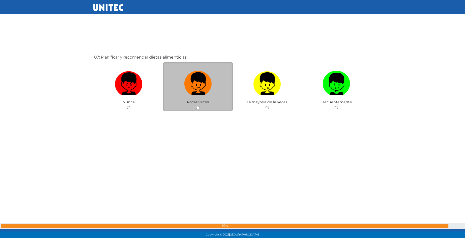
click at [204, 86] on img at bounding box center [198, 82] width 28 height 26
click at [200, 106] on input "radio" at bounding box center [197, 107] width 3 height 3
radio input "true"
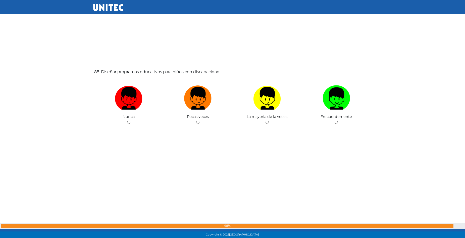
scroll to position [20735, 0]
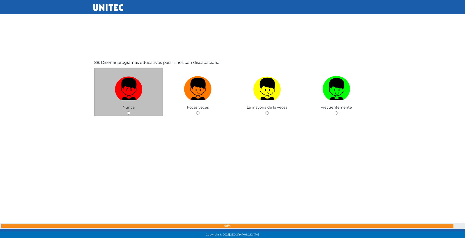
click at [144, 95] on label at bounding box center [128, 89] width 69 height 31
click at [130, 111] on input "radio" at bounding box center [128, 112] width 3 height 3
radio input "true"
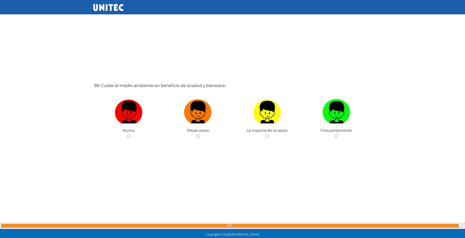
scroll to position [20966, 0]
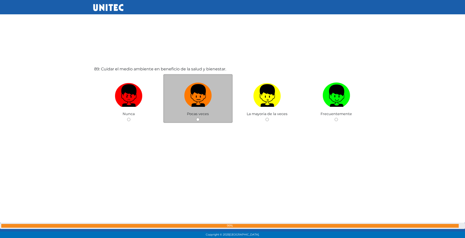
click at [201, 103] on img at bounding box center [198, 94] width 28 height 26
click at [200, 118] on input "radio" at bounding box center [197, 119] width 3 height 3
radio input "true"
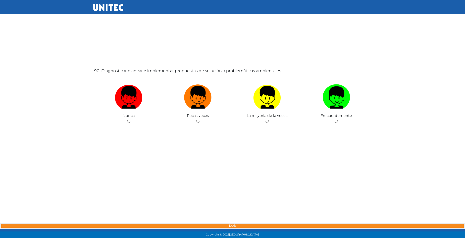
scroll to position [21211, 0]
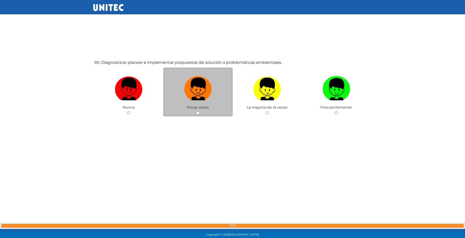
click at [195, 98] on img at bounding box center [198, 87] width 28 height 26
click at [196, 111] on input "radio" at bounding box center [197, 112] width 3 height 3
radio input "true"
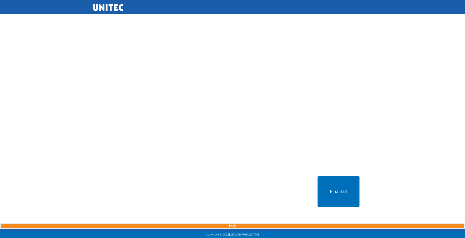
scroll to position [21372, 0]
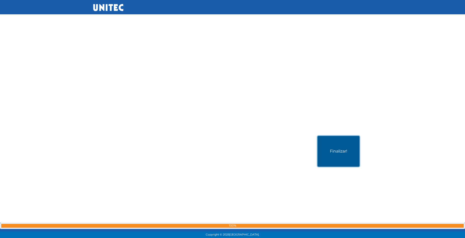
click at [333, 144] on button "Finalizar!" at bounding box center [339, 151] width 42 height 31
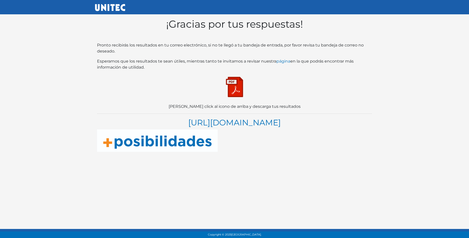
click at [235, 87] on img at bounding box center [234, 86] width 25 height 25
